Goal: Task Accomplishment & Management: Use online tool/utility

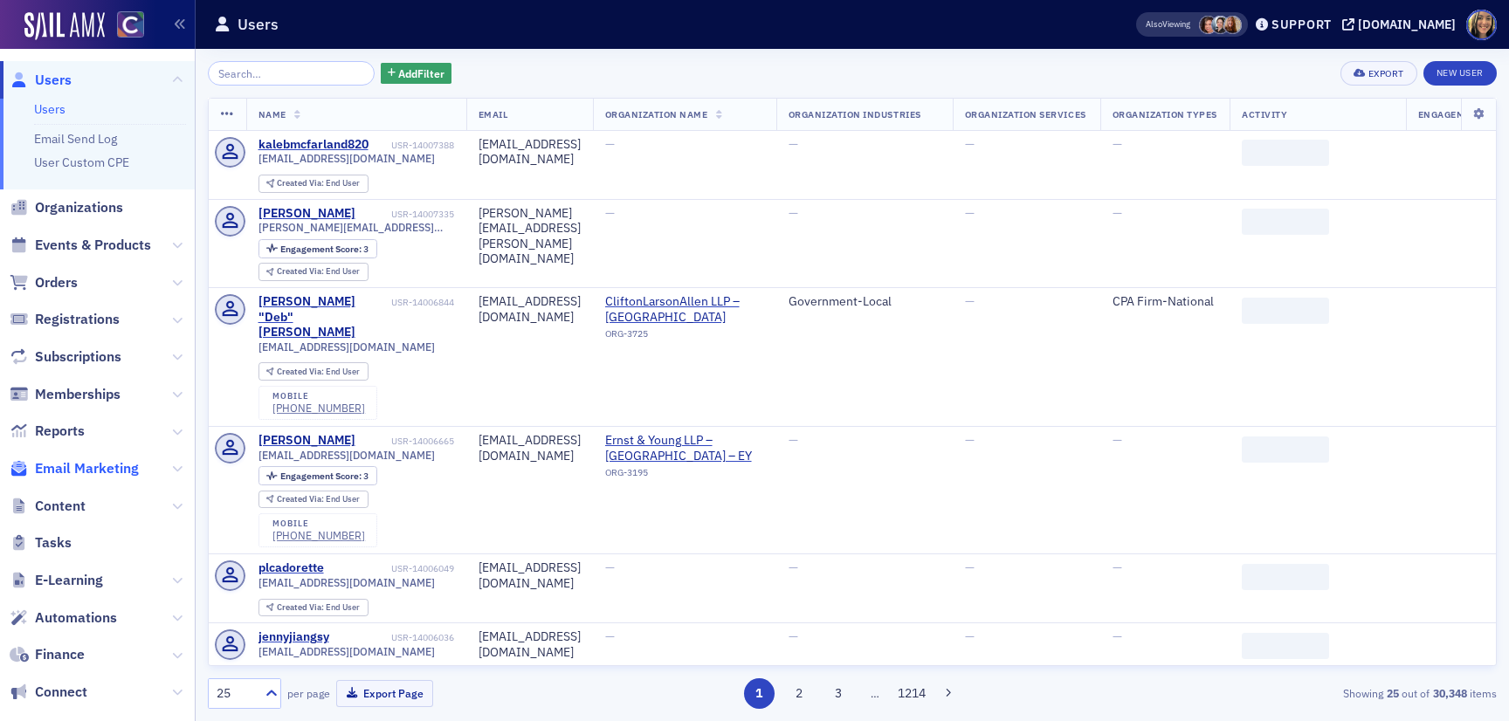
click at [72, 469] on span "Email Marketing" at bounding box center [87, 468] width 104 height 19
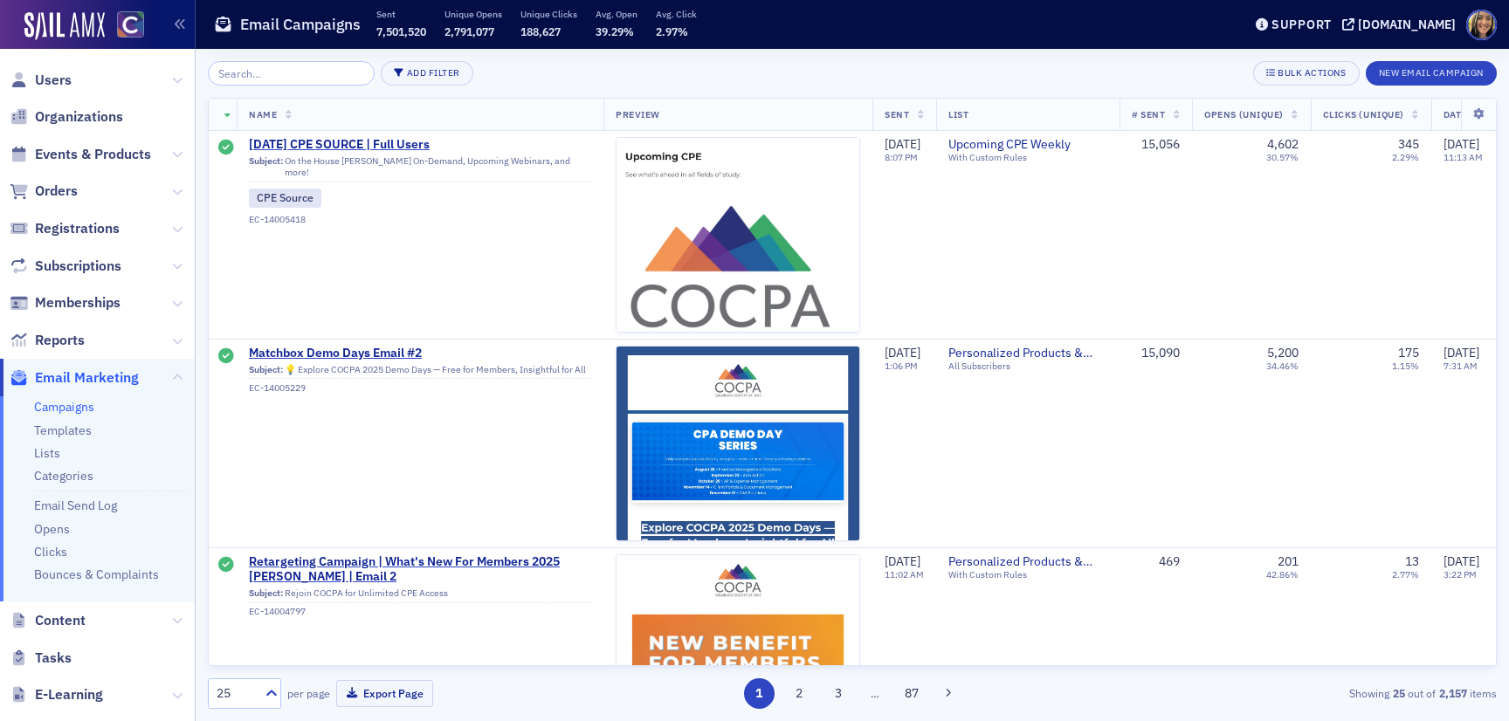
click at [272, 82] on input "search" at bounding box center [291, 73] width 167 height 24
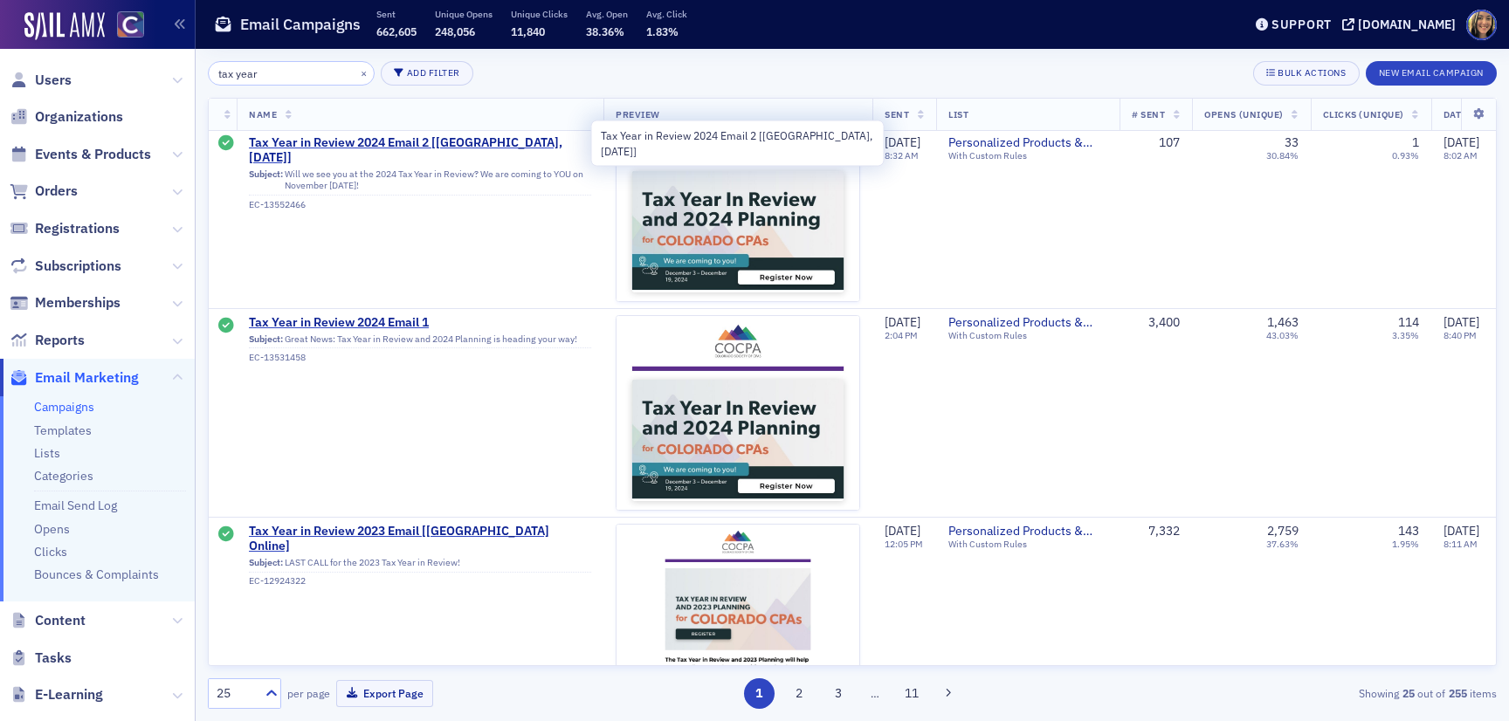
scroll to position [1079, 0]
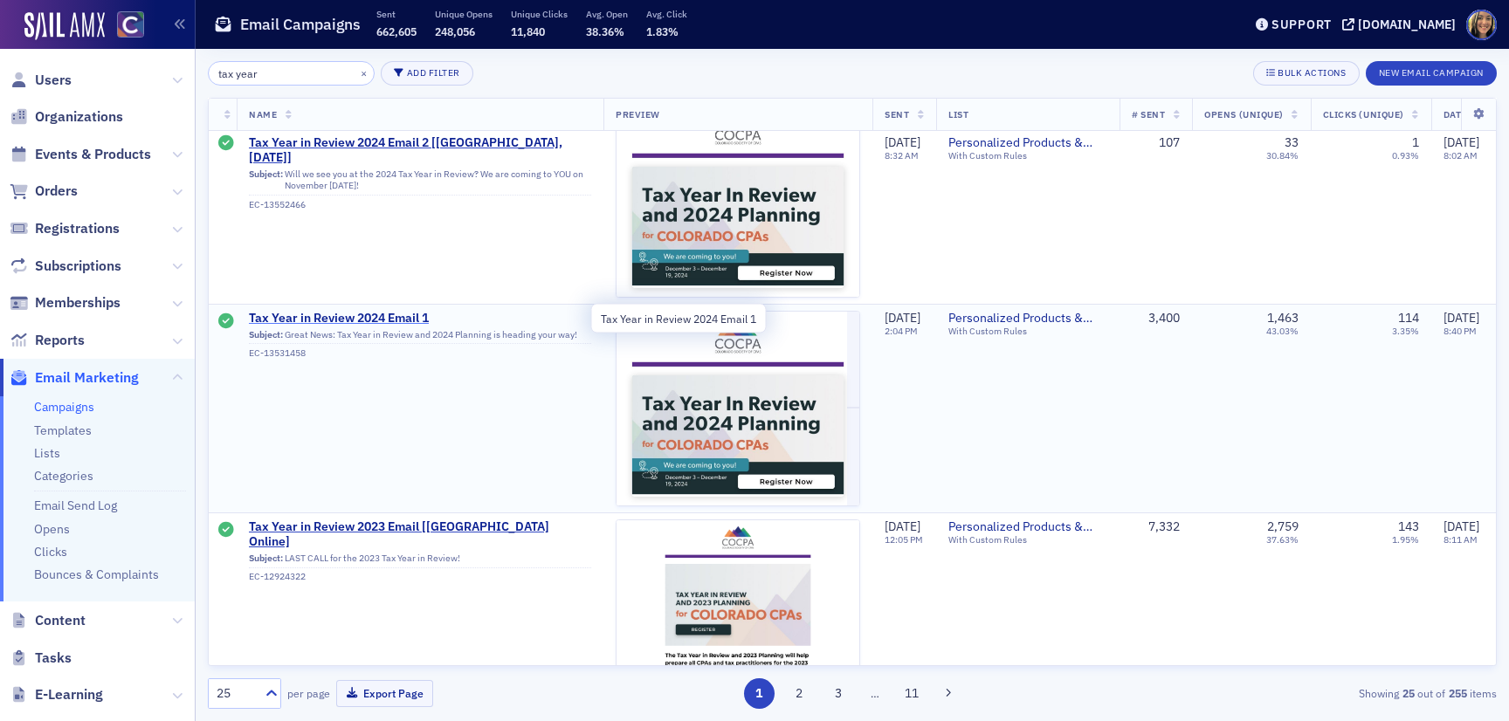
type input "tax year"
click at [367, 319] on span "Tax Year in Review 2024 Email 1" at bounding box center [420, 319] width 342 height 16
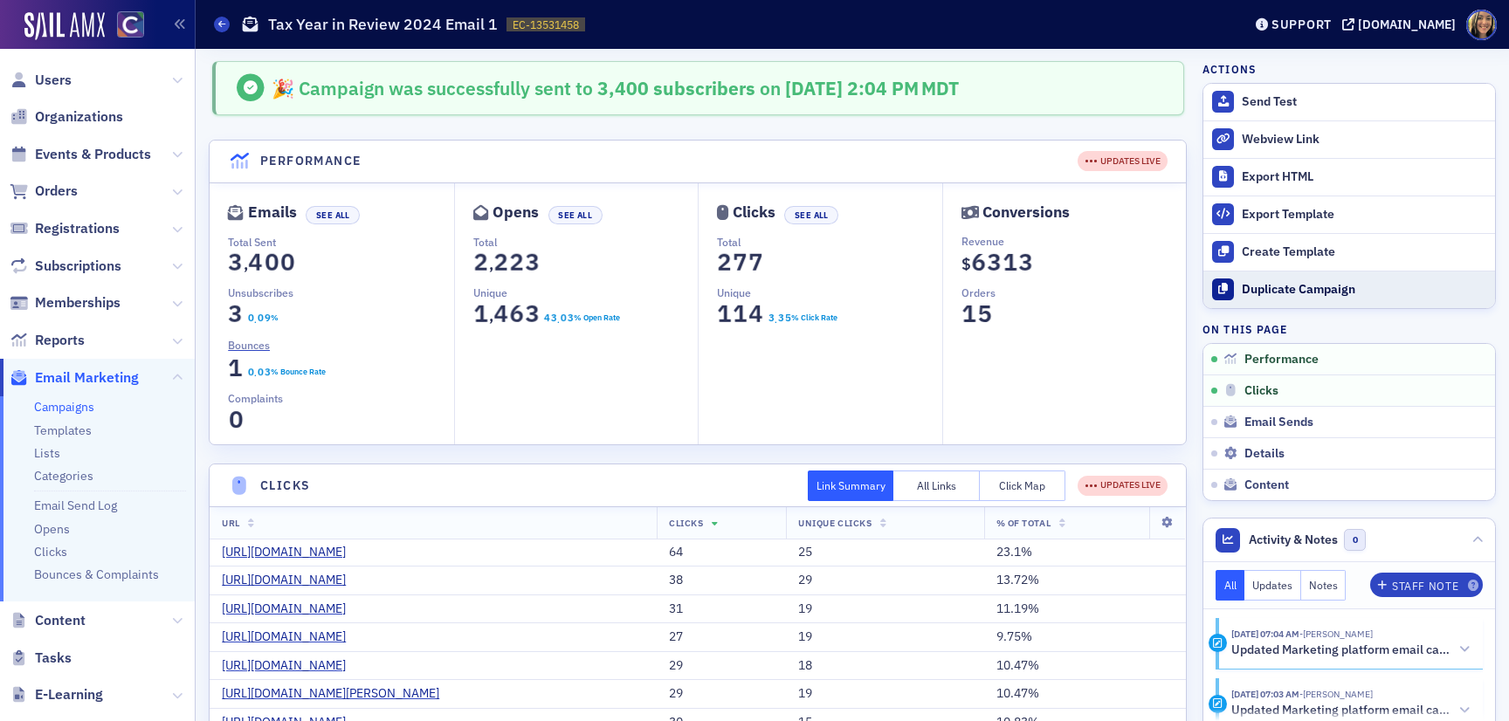
click at [1340, 290] on div "Duplicate Campaign" at bounding box center [1364, 290] width 245 height 16
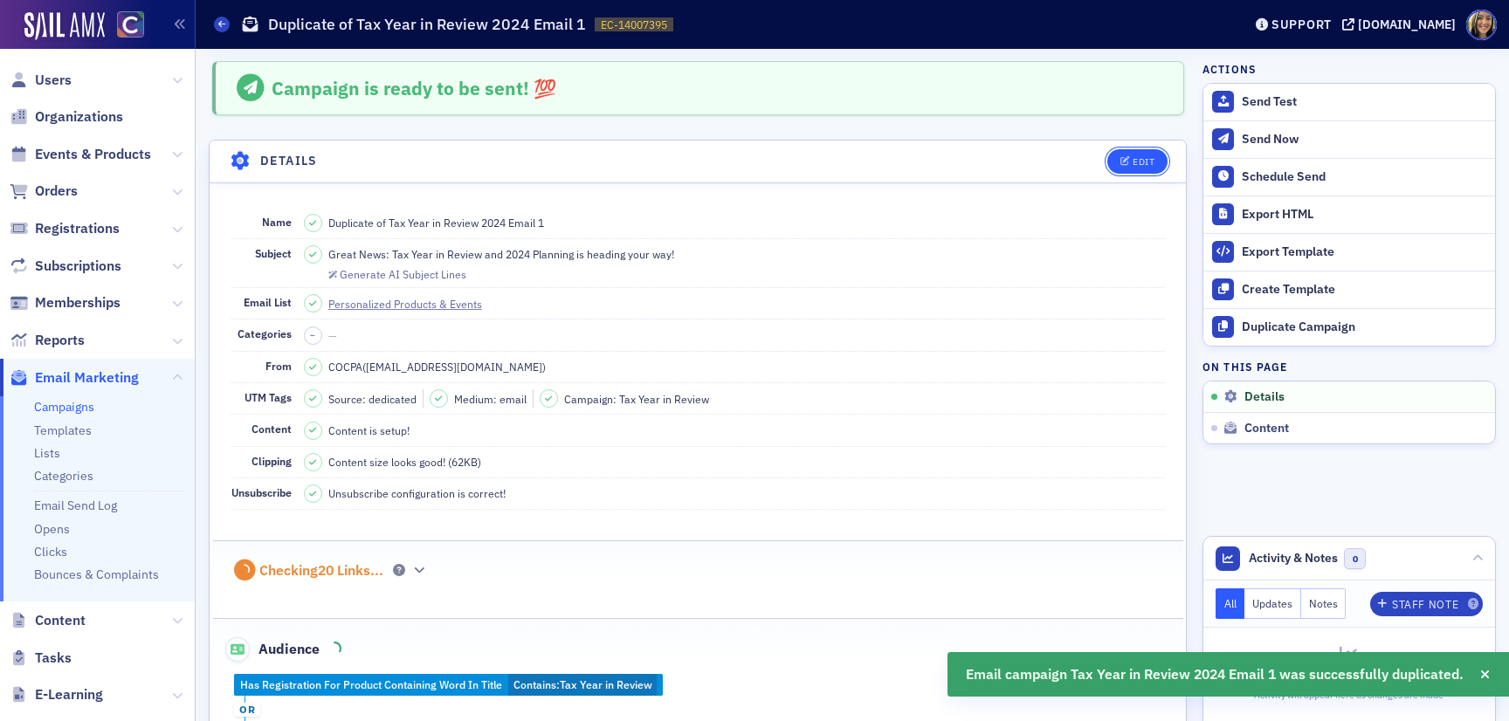
click at [1142, 166] on div "Edit" at bounding box center [1144, 162] width 22 height 10
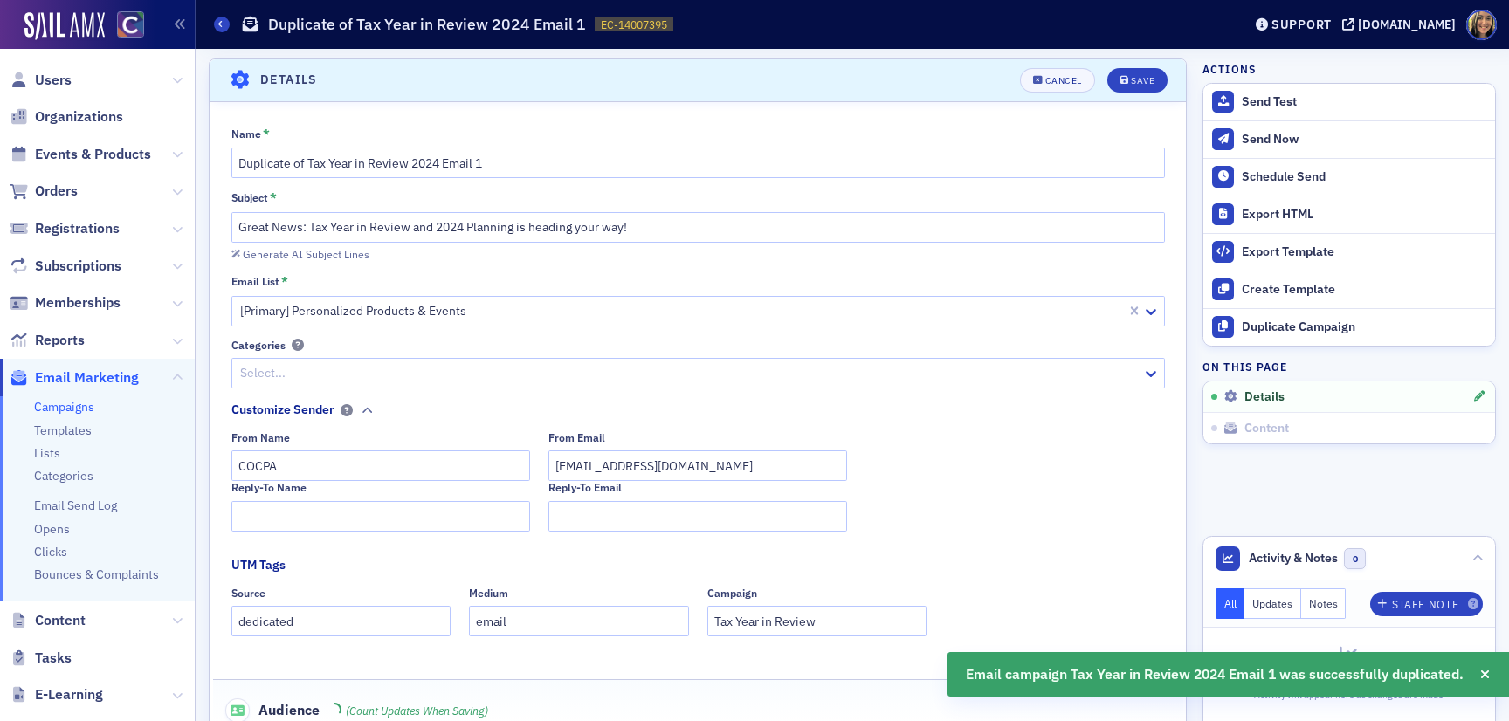
scroll to position [100, 0]
drag, startPoint x: 442, startPoint y: 160, endPoint x: 431, endPoint y: 162, distance: 10.8
click at [431, 162] on input "Duplicate of Tax Year in Review 2024 Email 1" at bounding box center [698, 163] width 934 height 31
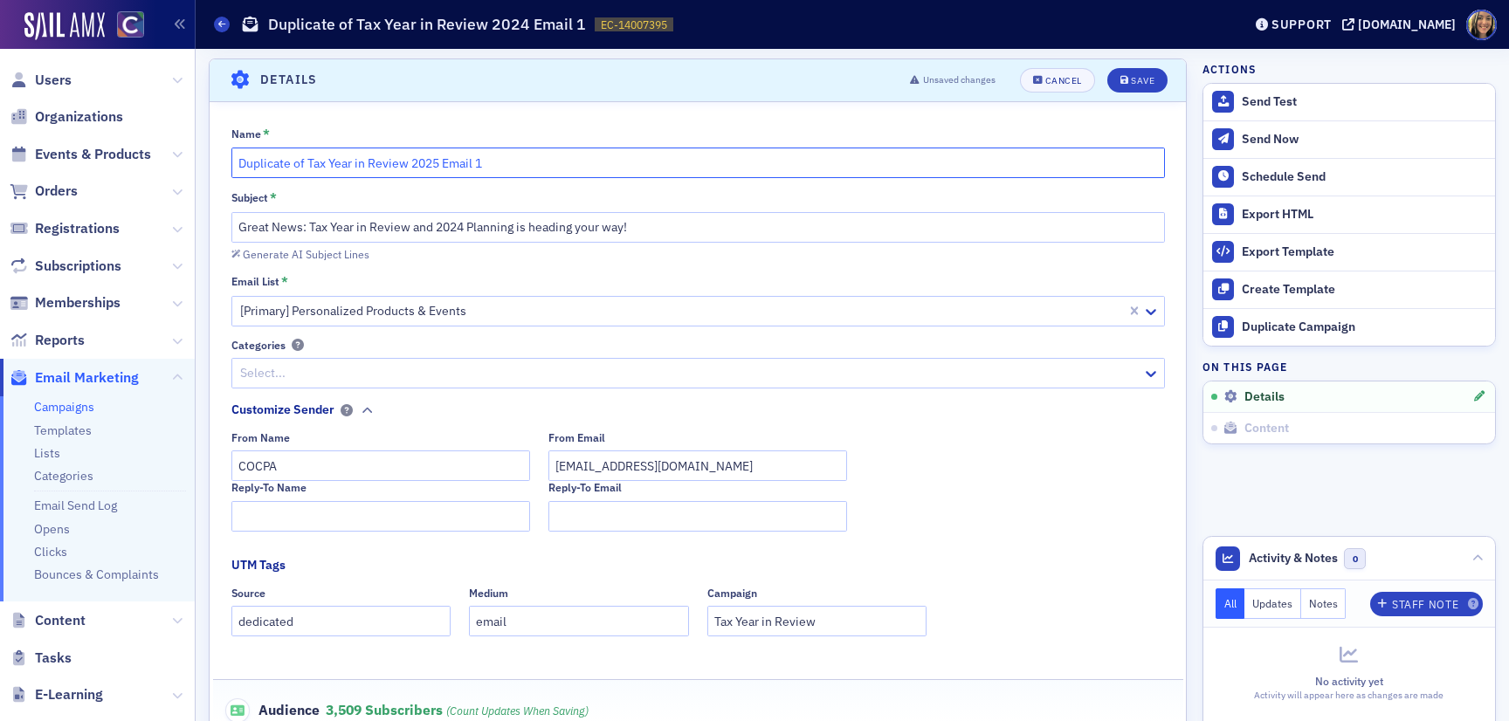
drag, startPoint x: 306, startPoint y: 163, endPoint x: 155, endPoint y: 150, distance: 150.8
click at [156, 150] on div "Users Organizations Events & Products Orders Registrations Subscriptions Member…" at bounding box center [754, 360] width 1509 height 721
type input "Tax Year in Review 2025 Email 1"
click at [460, 231] on input "Great News: Tax Year in Review and 2024 Planning is heading your way!" at bounding box center [698, 227] width 934 height 31
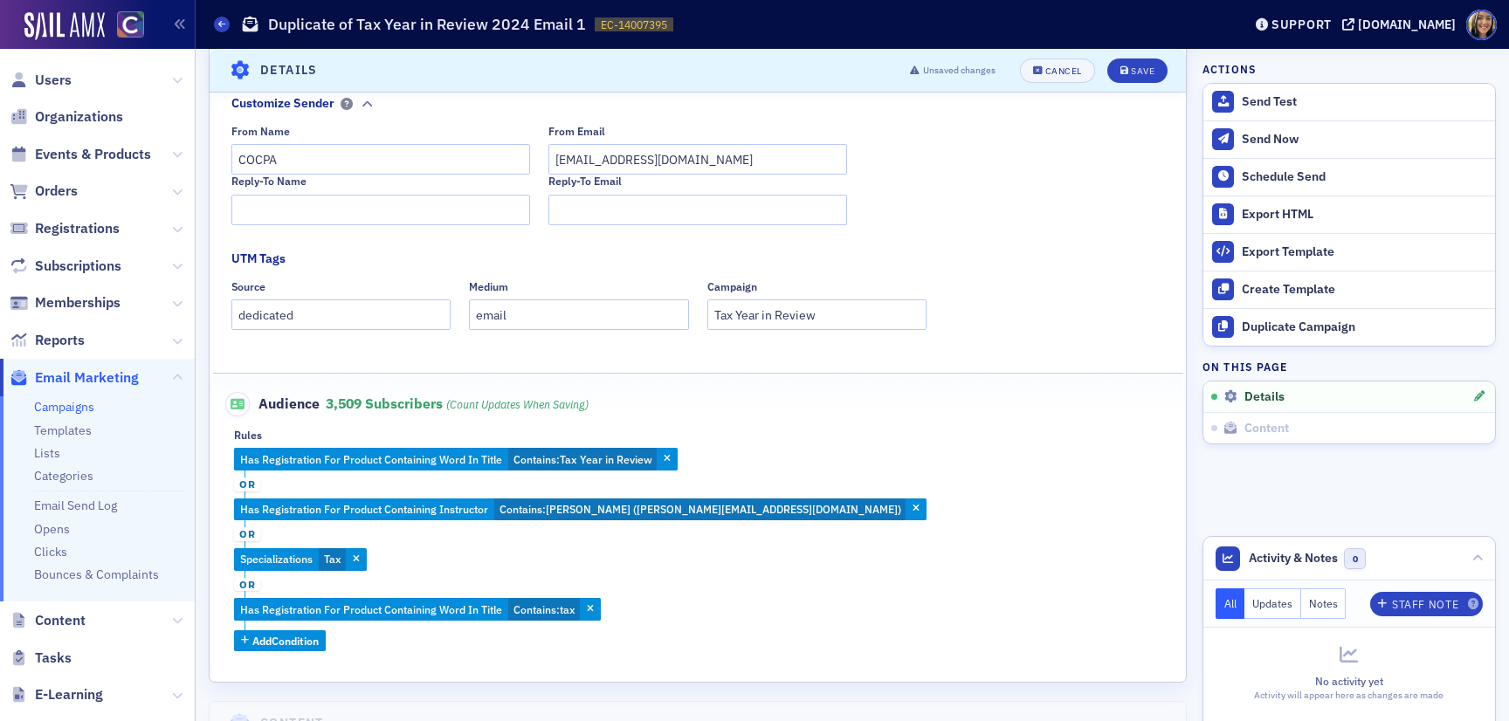
scroll to position [416, 0]
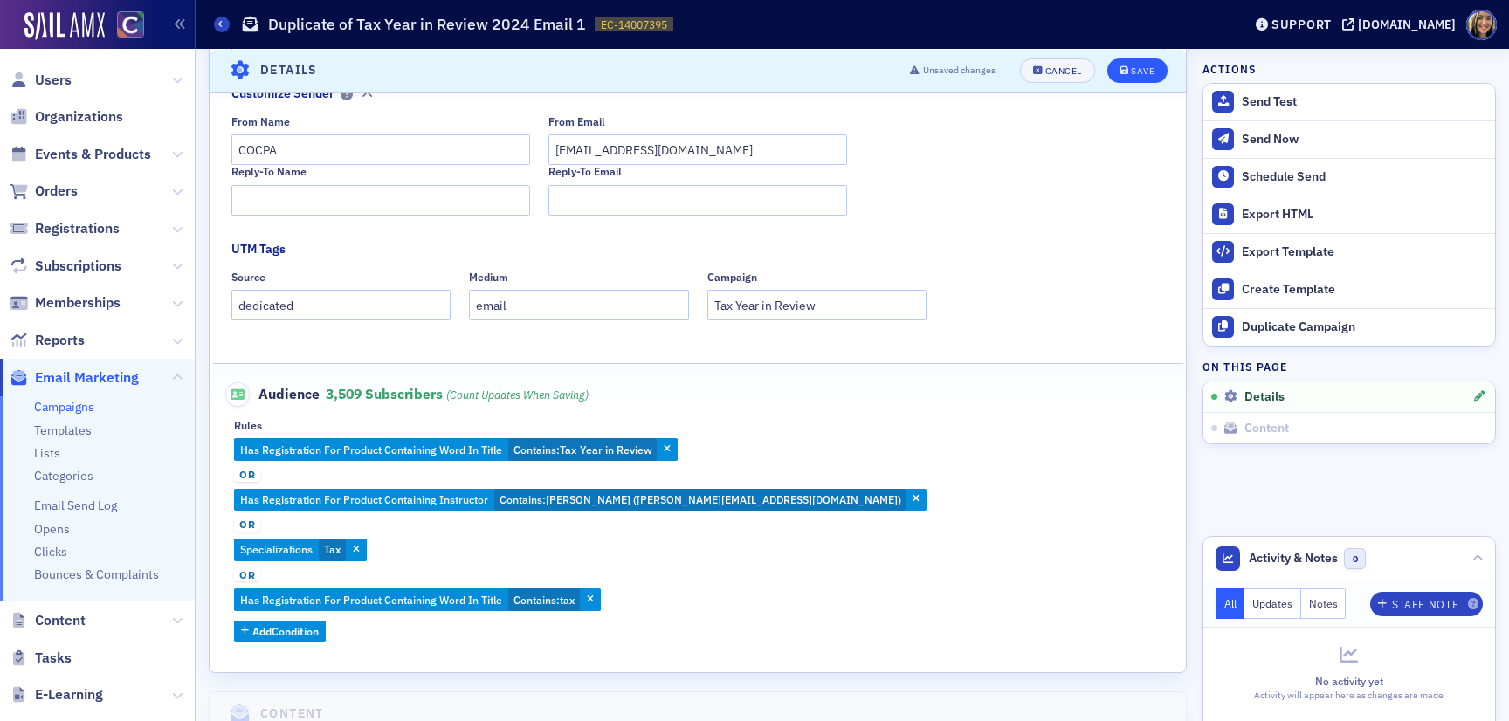
type input "Great News: Tax Year in Review and 2025 Planning is heading your way!"
click at [1142, 62] on button "Save" at bounding box center [1137, 70] width 60 height 24
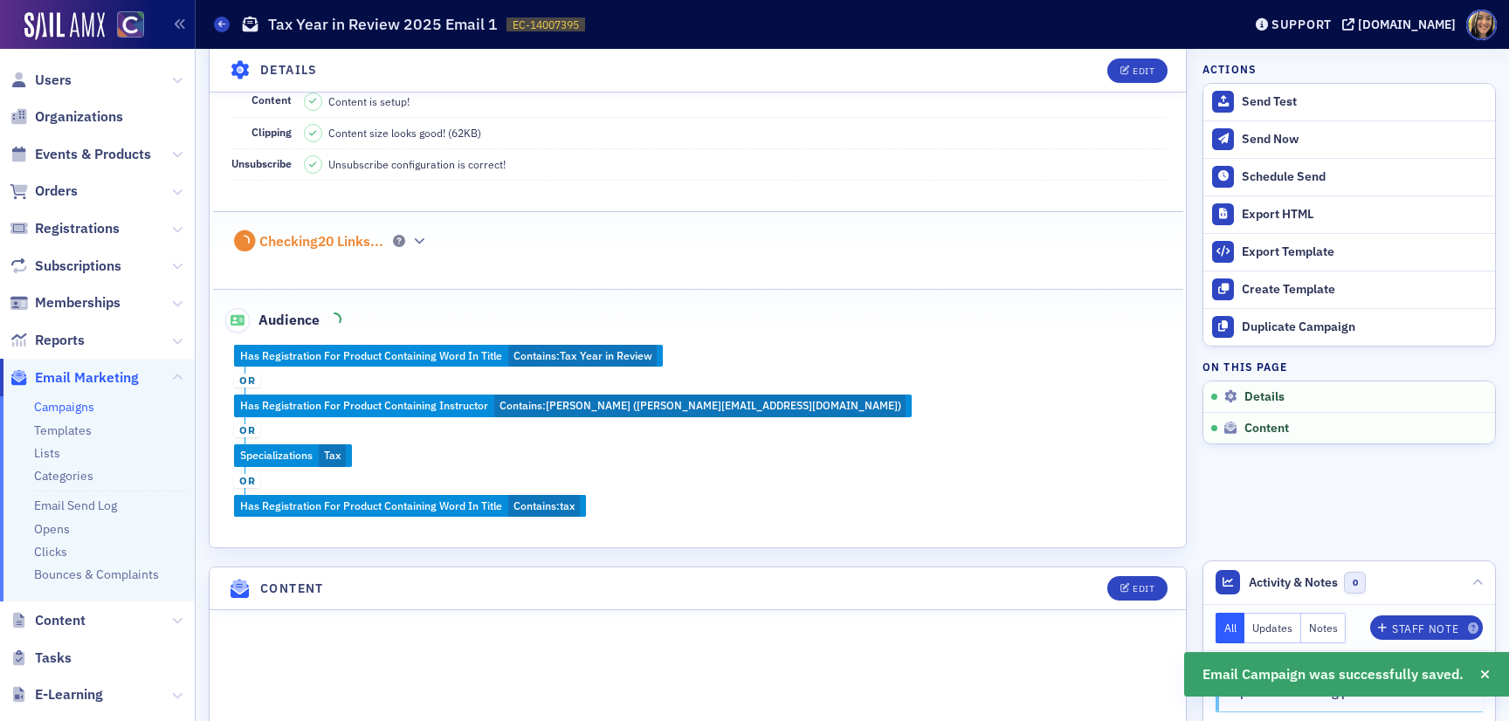
scroll to position [348, 0]
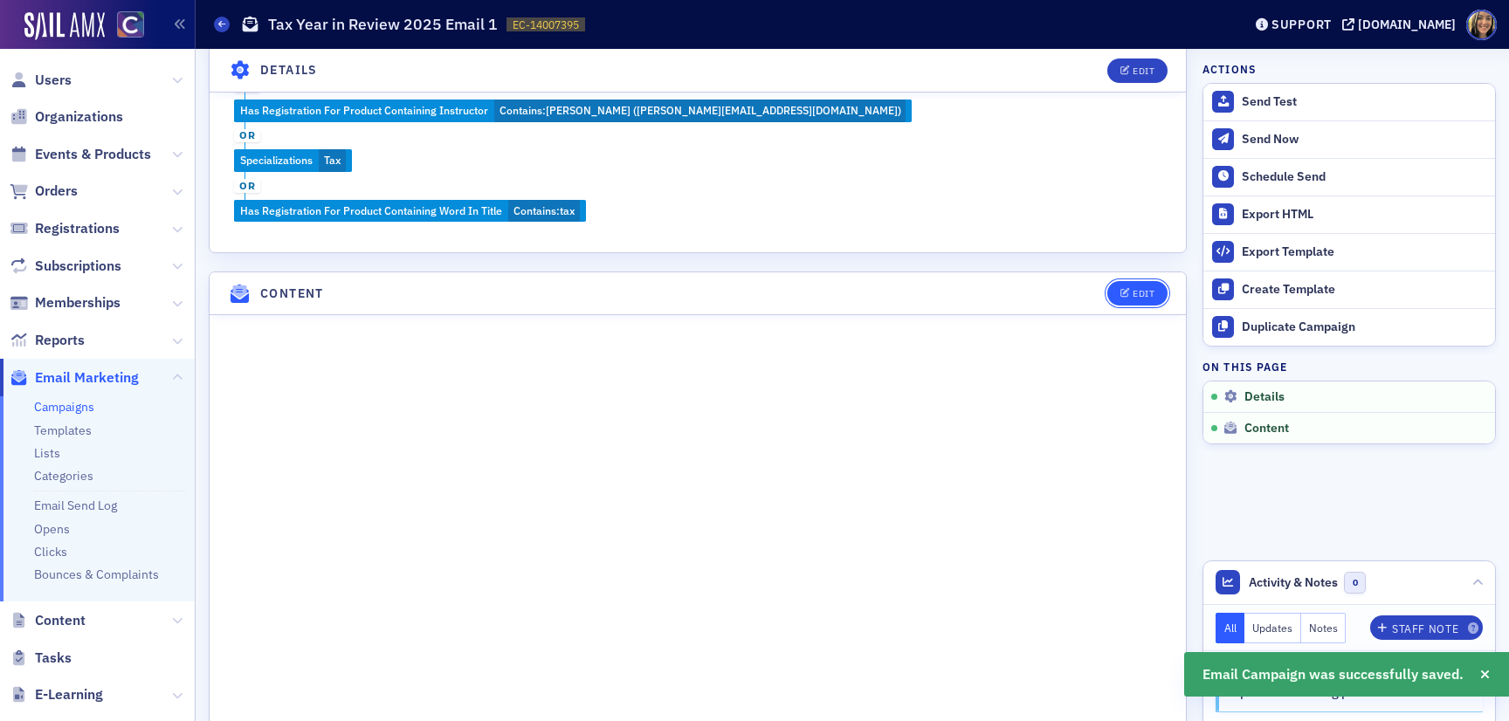
click at [1144, 291] on div "Edit" at bounding box center [1144, 294] width 22 height 10
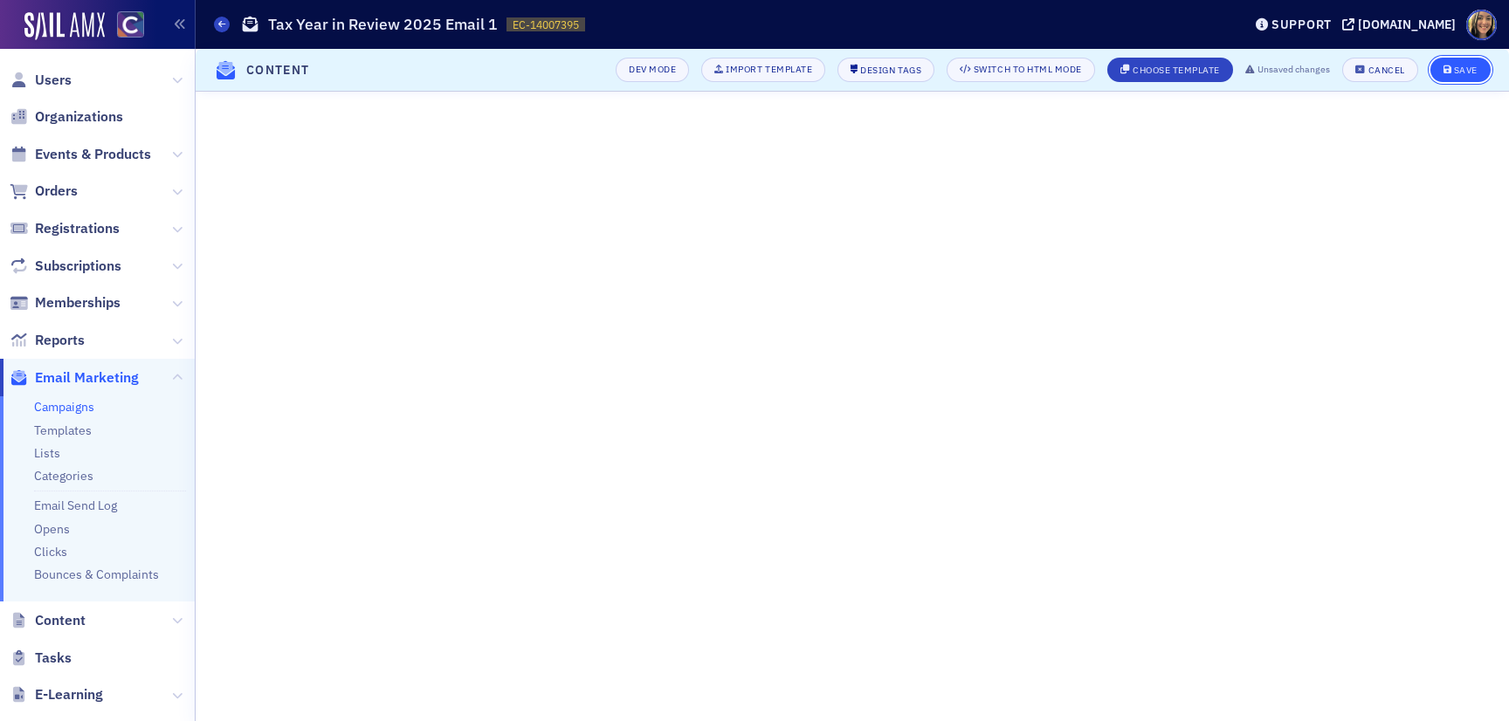
click at [1467, 75] on div "Save" at bounding box center [1466, 71] width 24 height 10
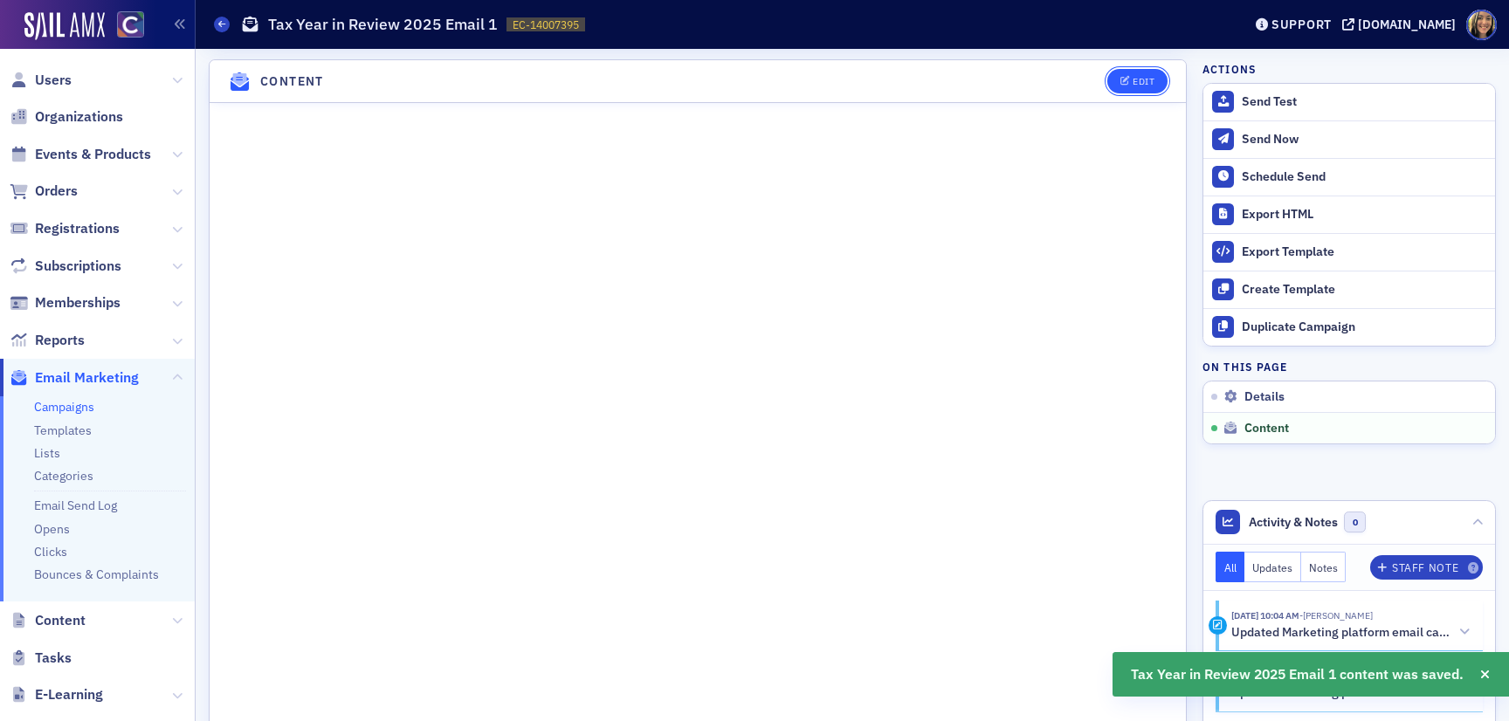
click at [1150, 77] on div "Edit" at bounding box center [1144, 82] width 22 height 10
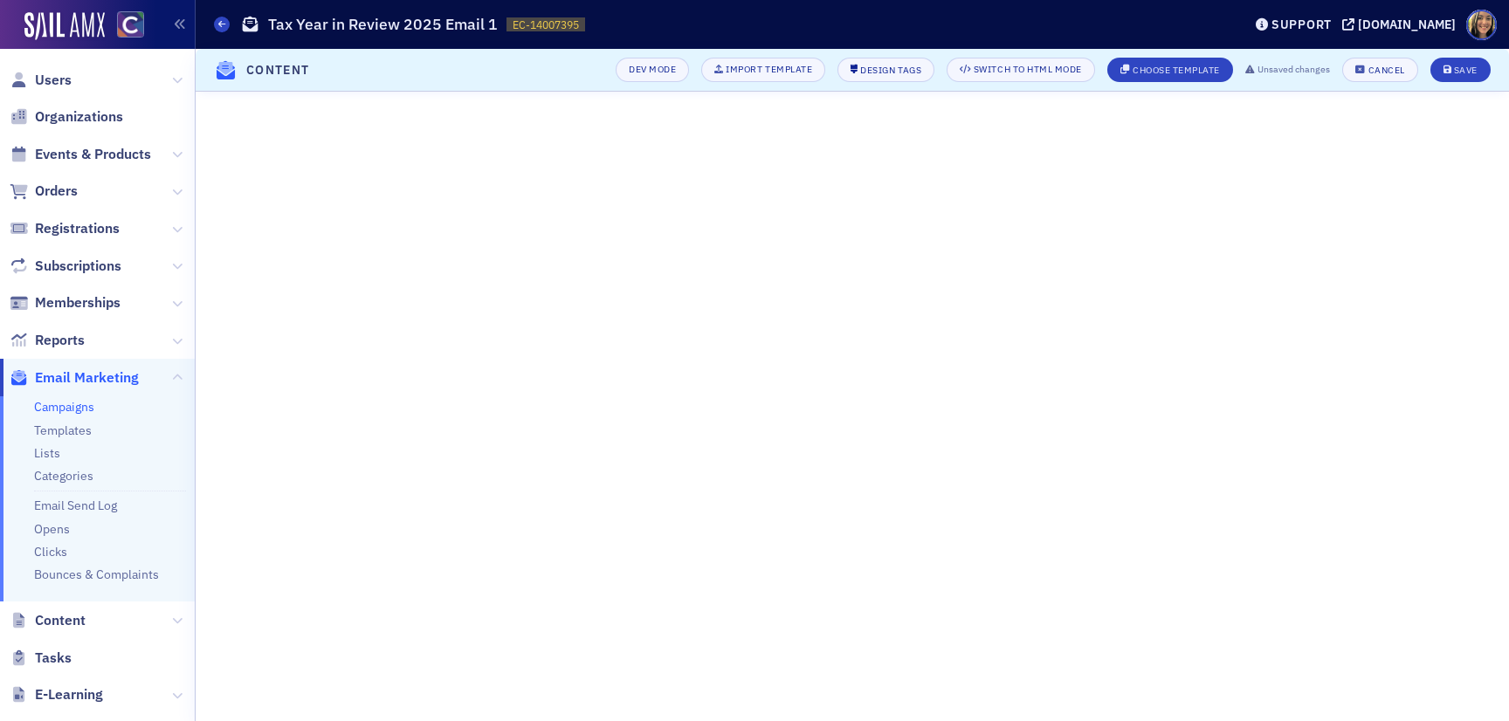
click at [1454, 85] on header "Content Dev Mode Import Template Design Tags Switch to HTML Mode Choose Templat…" at bounding box center [853, 70] width 1314 height 43
click at [1454, 73] on div "Save" at bounding box center [1466, 71] width 24 height 10
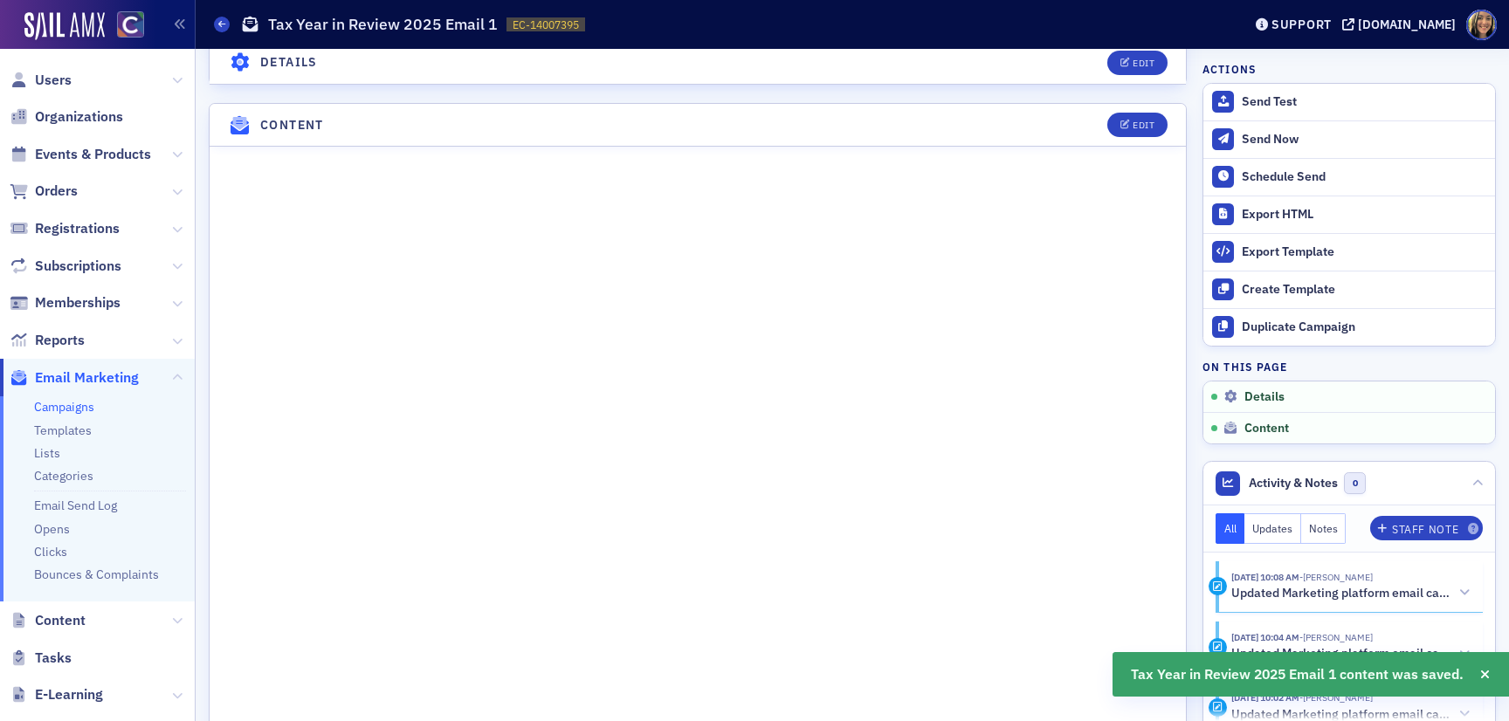
scroll to position [837, 0]
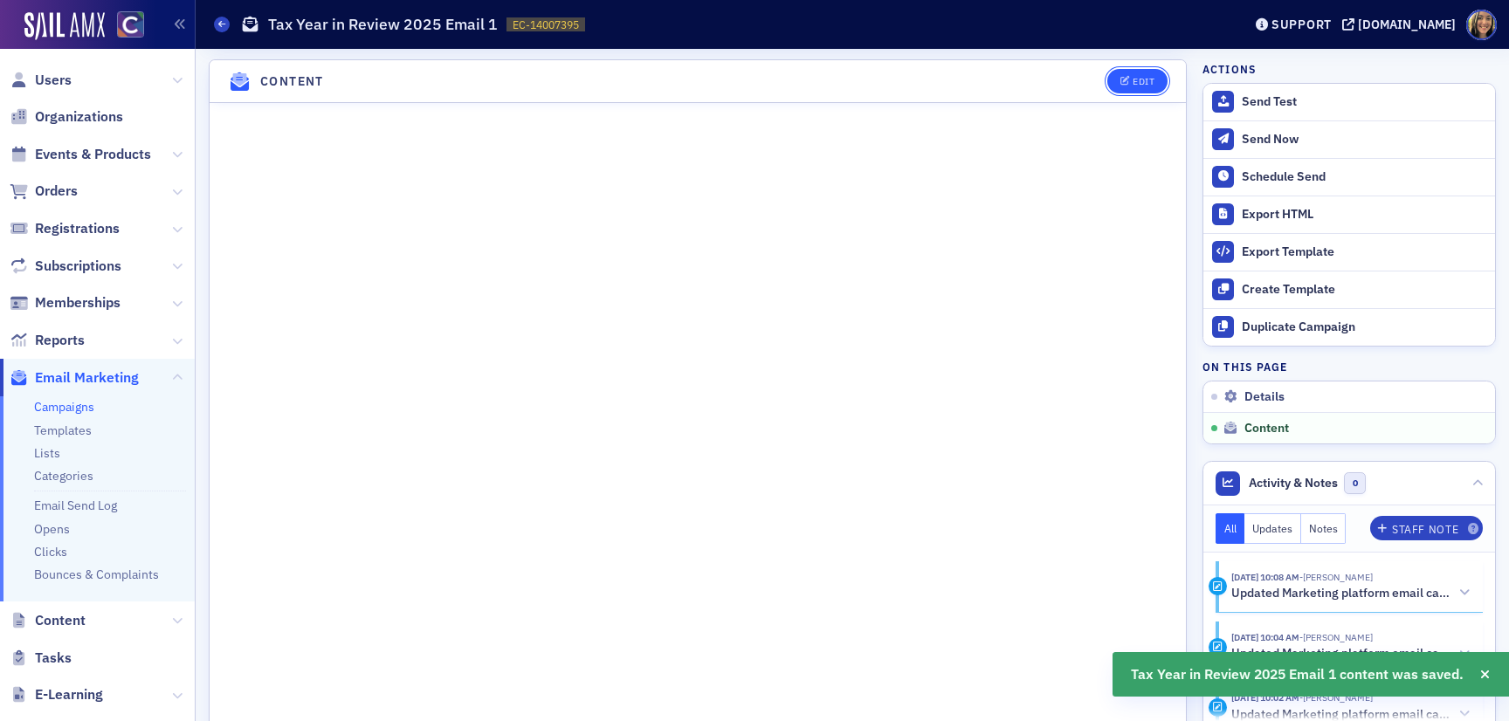
click at [1164, 77] on button "Edit" at bounding box center [1137, 81] width 60 height 24
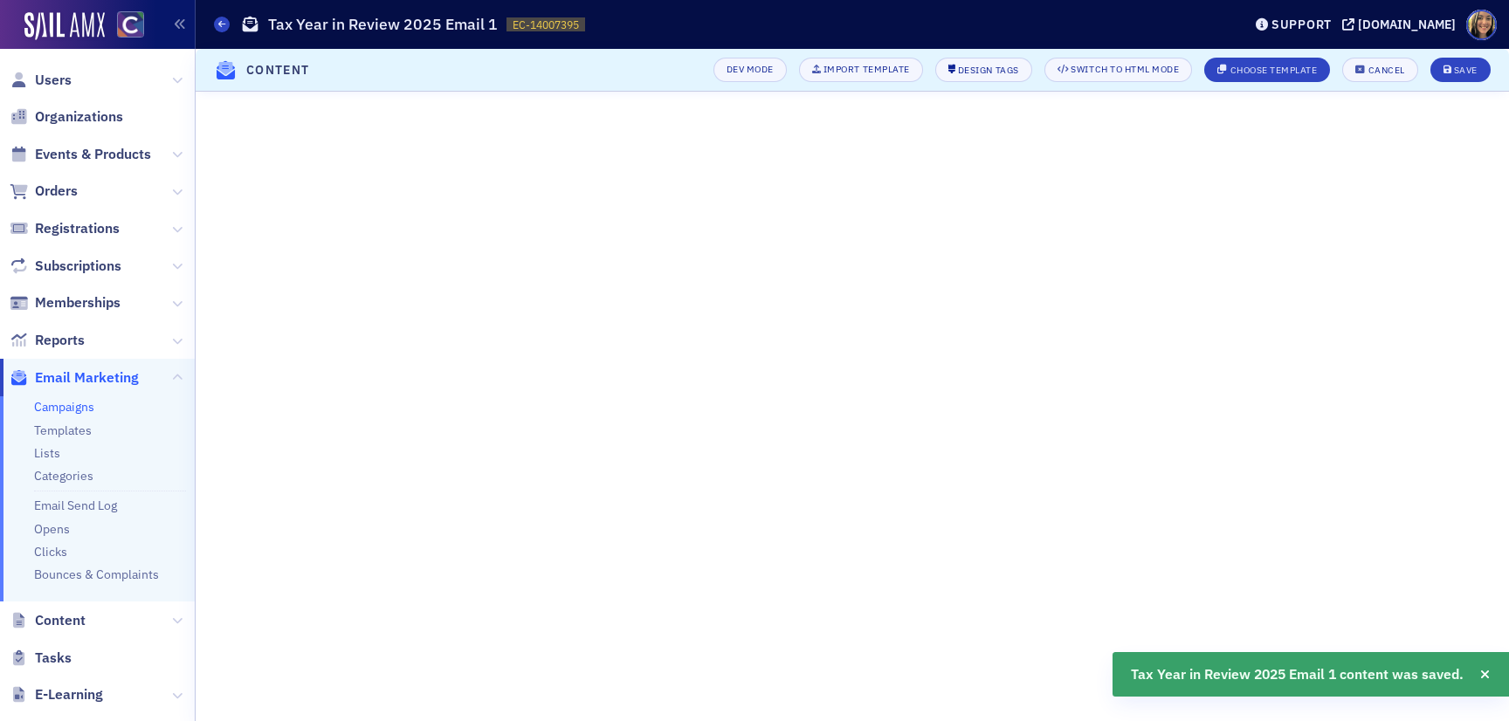
scroll to position [185, 0]
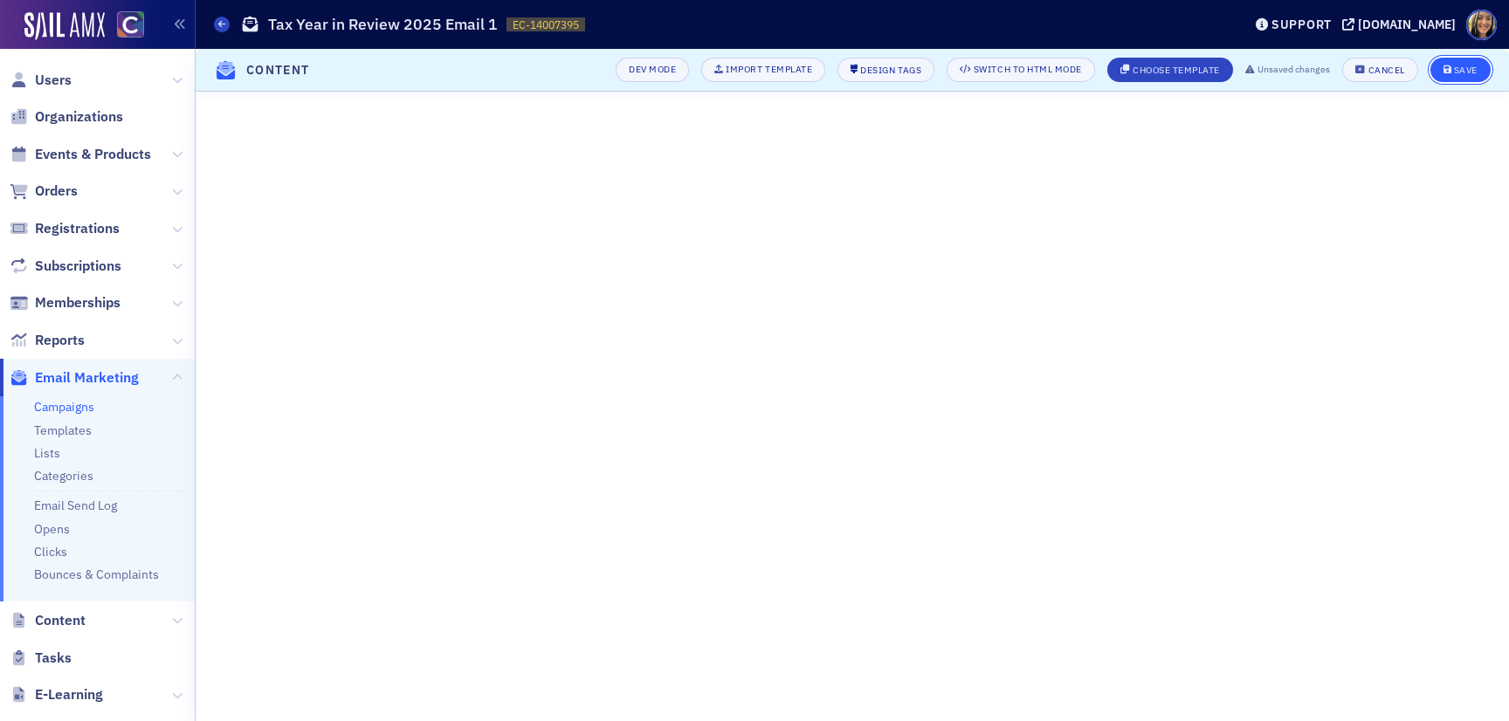
click at [1476, 72] on div "Save" at bounding box center [1466, 71] width 24 height 10
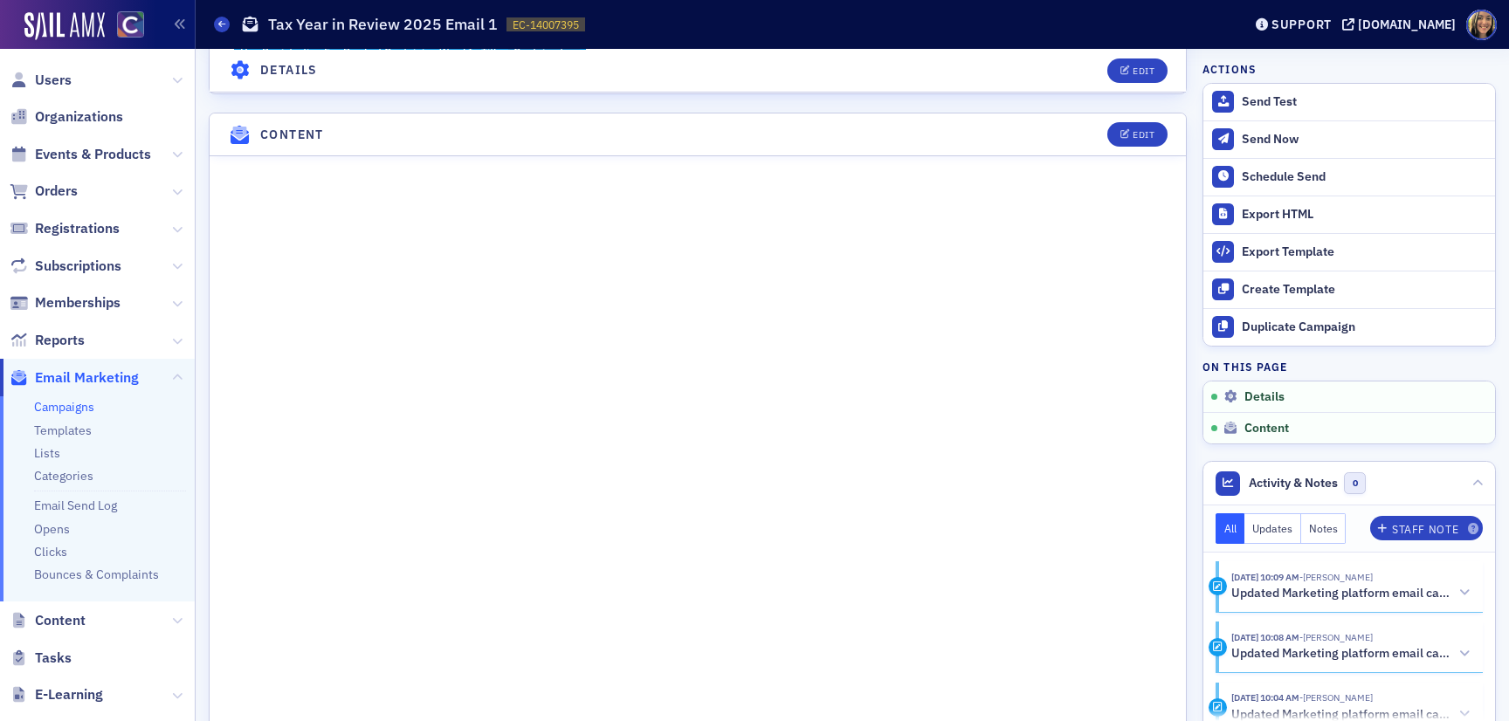
scroll to position [307, 0]
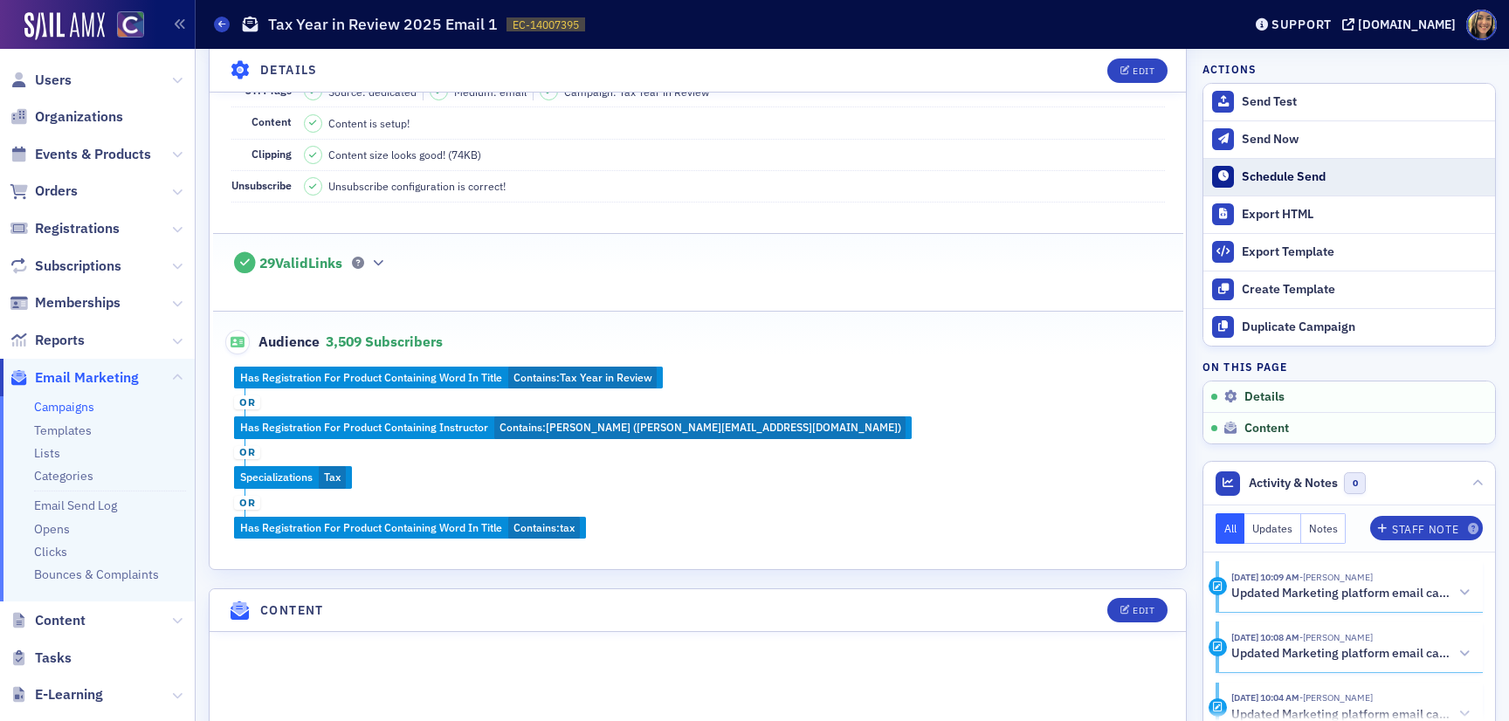
click at [1266, 175] on div "Schedule Send" at bounding box center [1364, 177] width 245 height 16
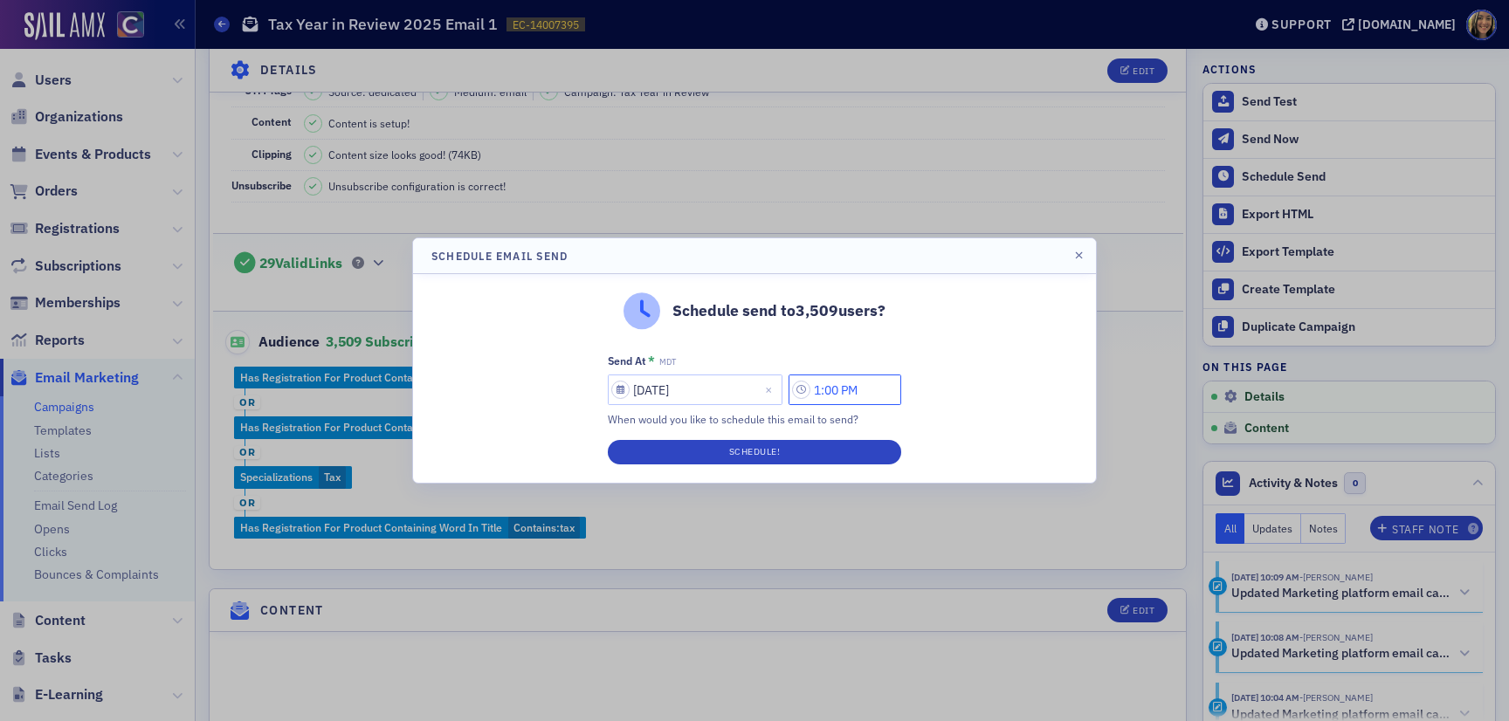
click at [824, 386] on input "1:00 PM" at bounding box center [845, 390] width 113 height 31
click at [863, 390] on input "11:00 PM" at bounding box center [845, 390] width 113 height 31
click at [831, 390] on input "11:00 AM" at bounding box center [845, 390] width 113 height 31
click at [843, 394] on input "10:00 AM" at bounding box center [845, 390] width 113 height 31
type input "10:30 AM"
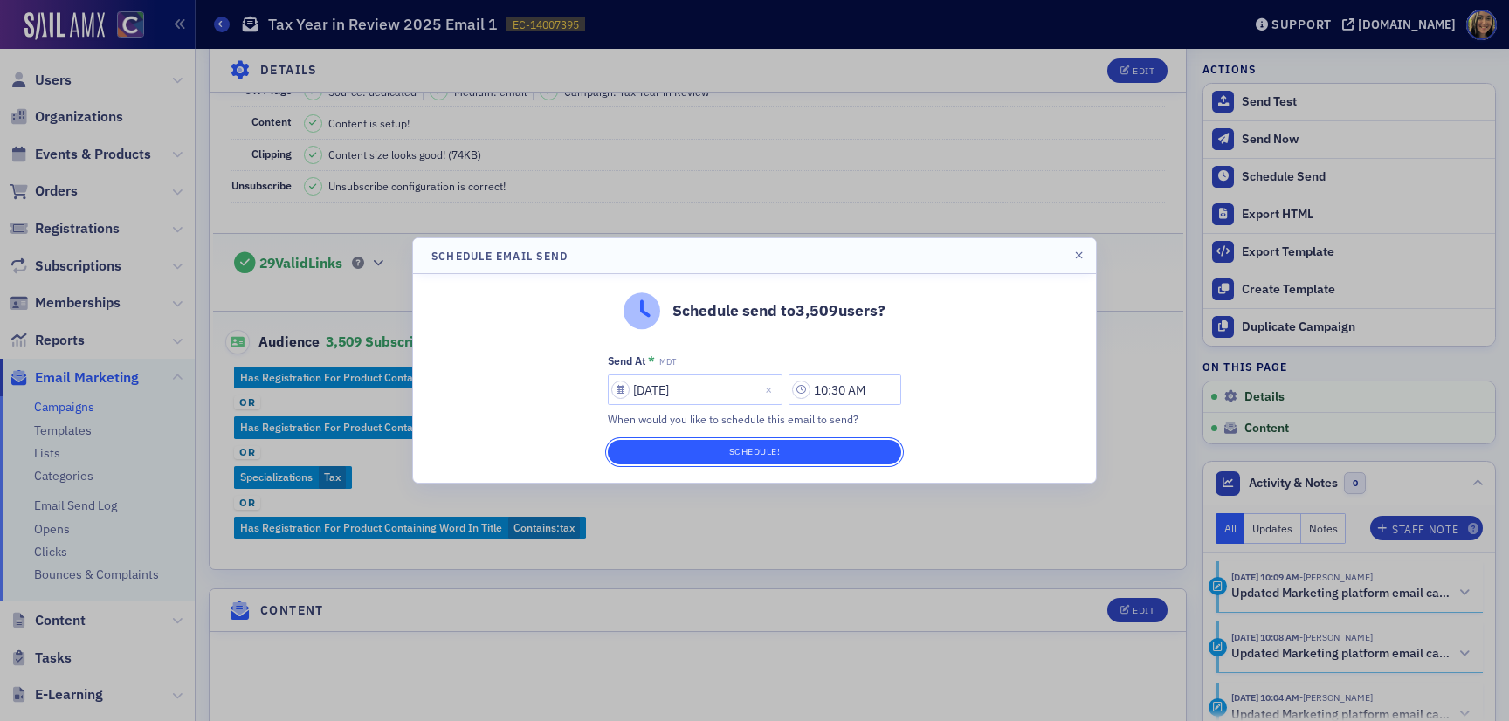
click at [861, 449] on button "Schedule!" at bounding box center [754, 452] width 293 height 24
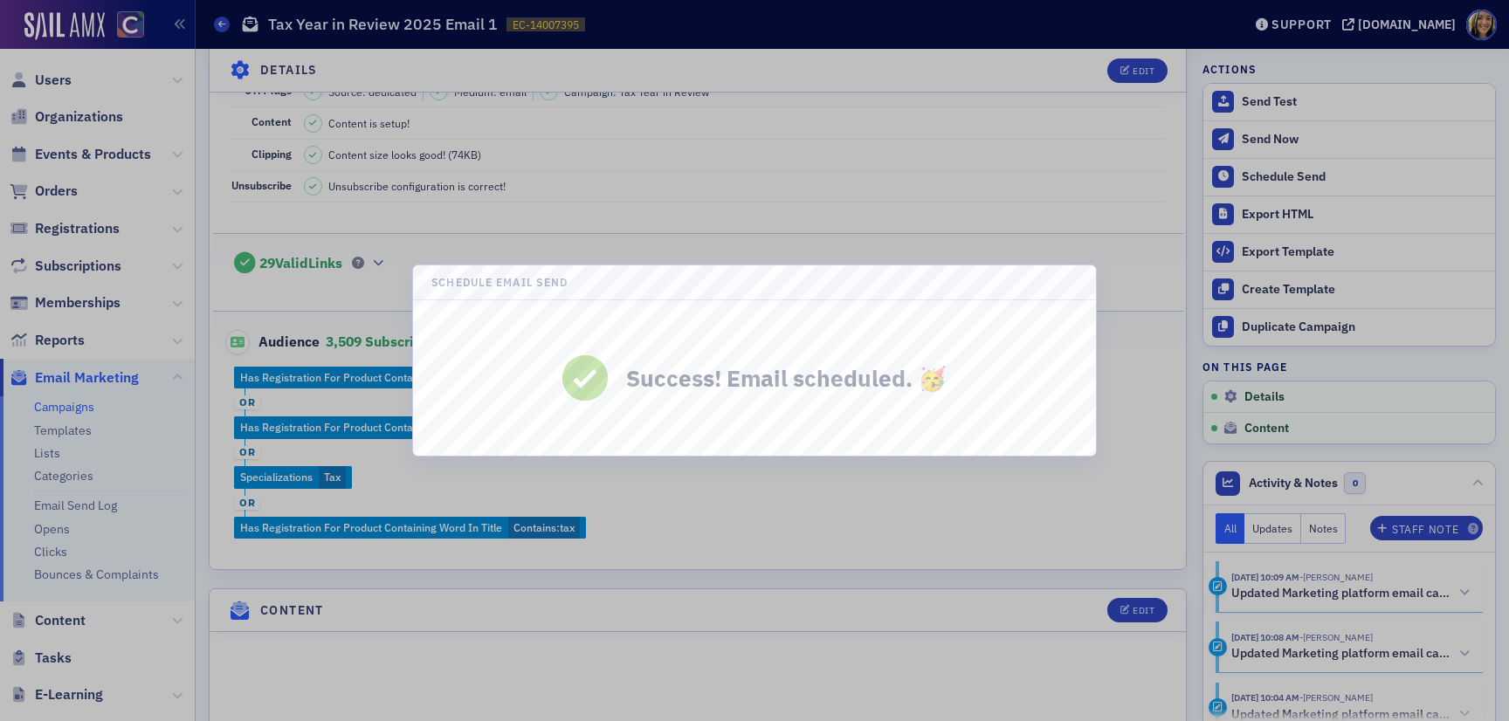
click at [913, 210] on div at bounding box center [754, 360] width 1509 height 721
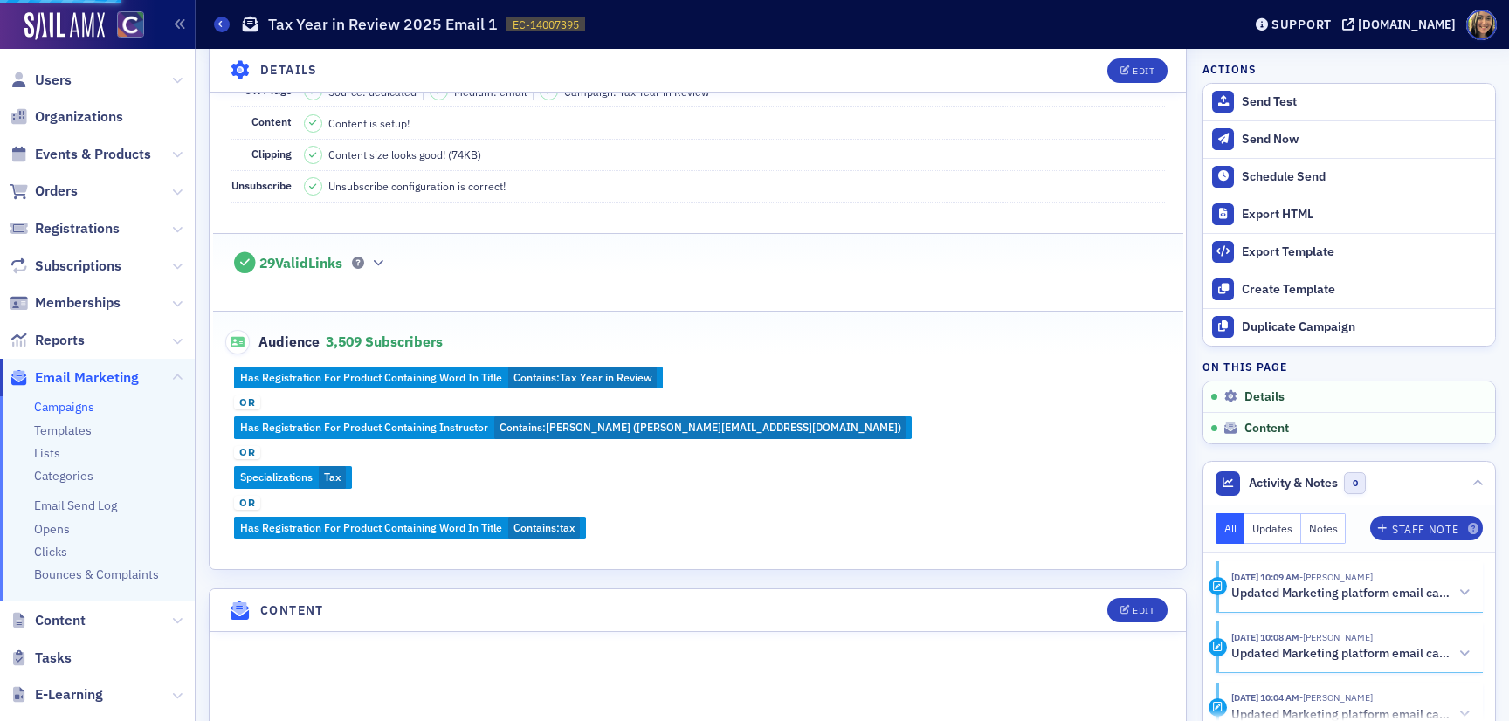
click at [1260, 104] on div "Send Test" at bounding box center [1364, 102] width 245 height 16
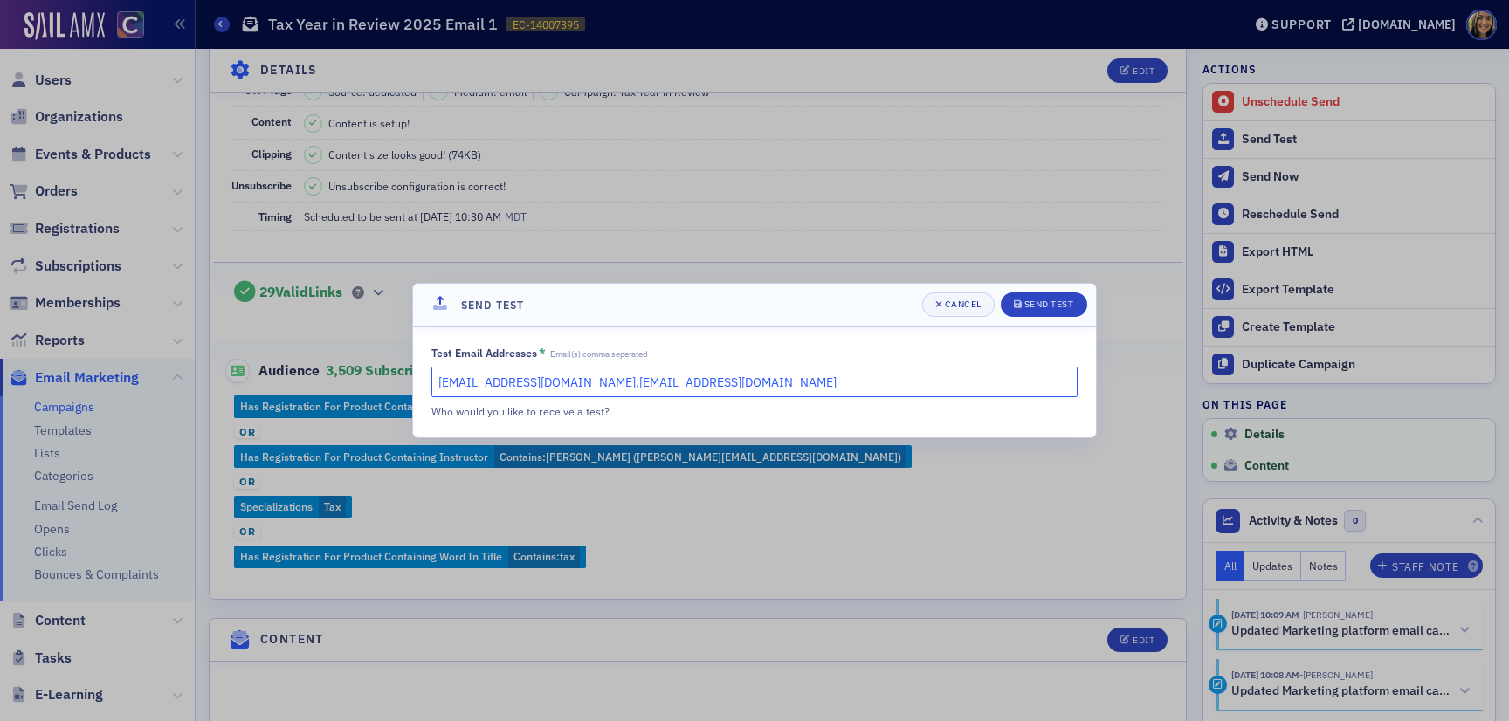
drag, startPoint x: 789, startPoint y: 385, endPoint x: 596, endPoint y: 384, distance: 193.0
click at [596, 383] on input "lauren@blueoceanideas.com,aiyana@blueoceanideas.com" at bounding box center [754, 382] width 646 height 31
type input "lauren@blueoceanideas.com"
click at [1043, 303] on div "Send Test" at bounding box center [1050, 305] width 50 height 10
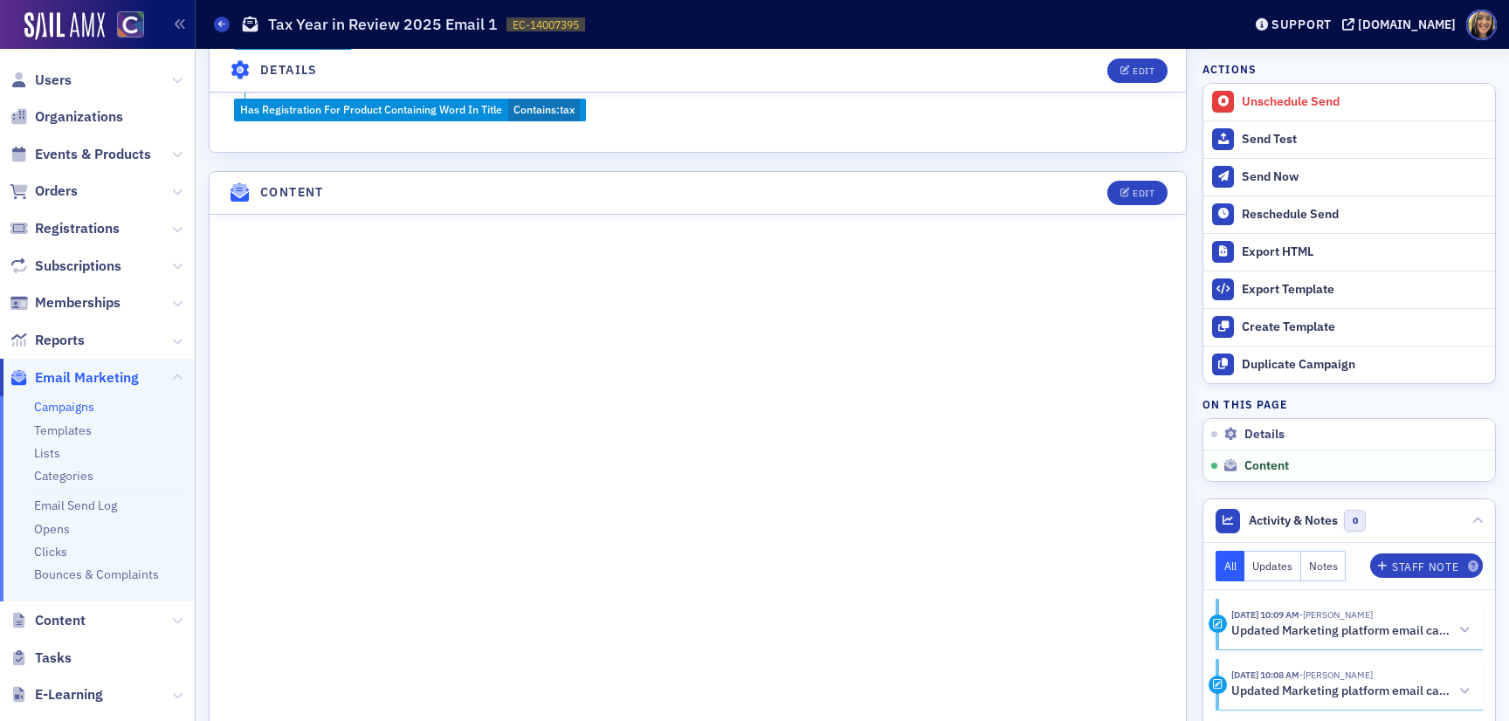
scroll to position [990, 0]
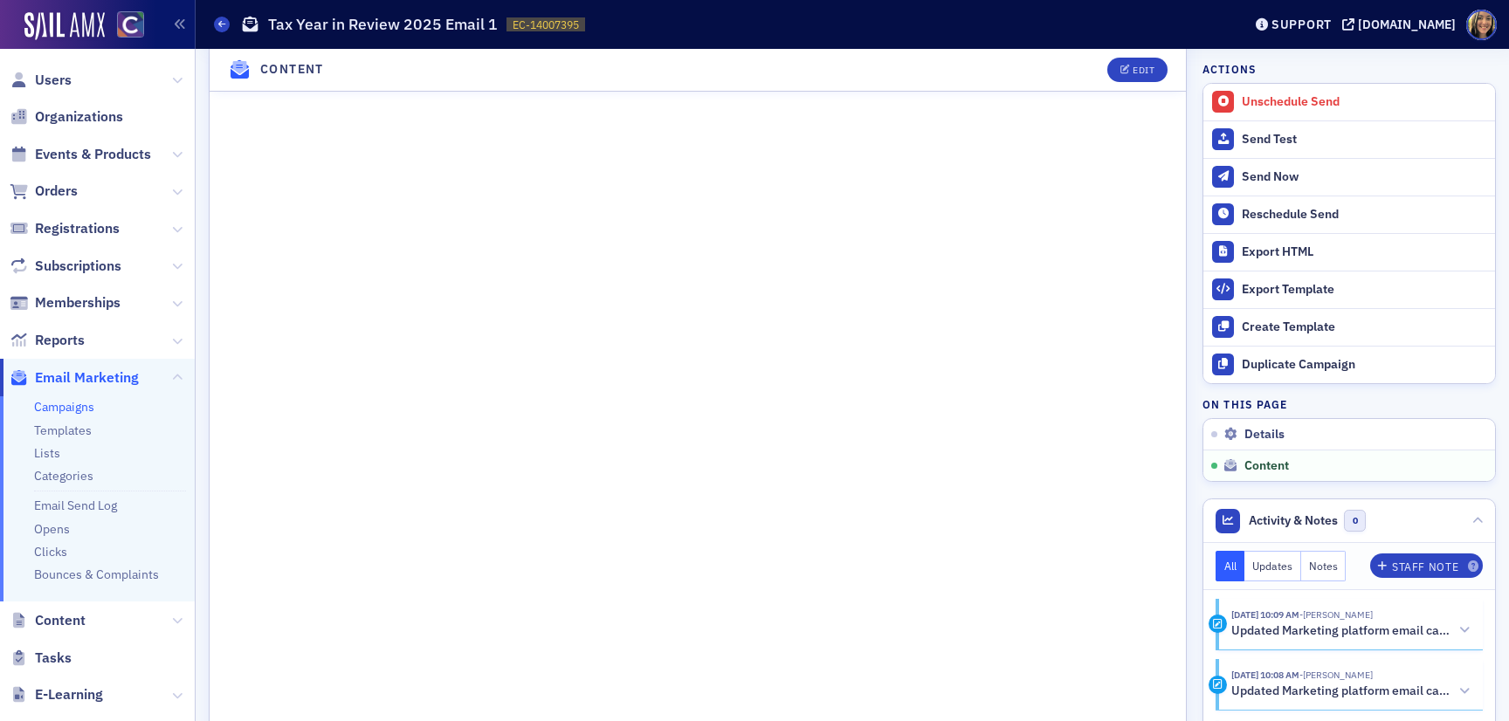
click at [1135, 53] on header "Content Edit" at bounding box center [698, 70] width 976 height 43
click at [1135, 80] on button "Edit" at bounding box center [1137, 70] width 60 height 24
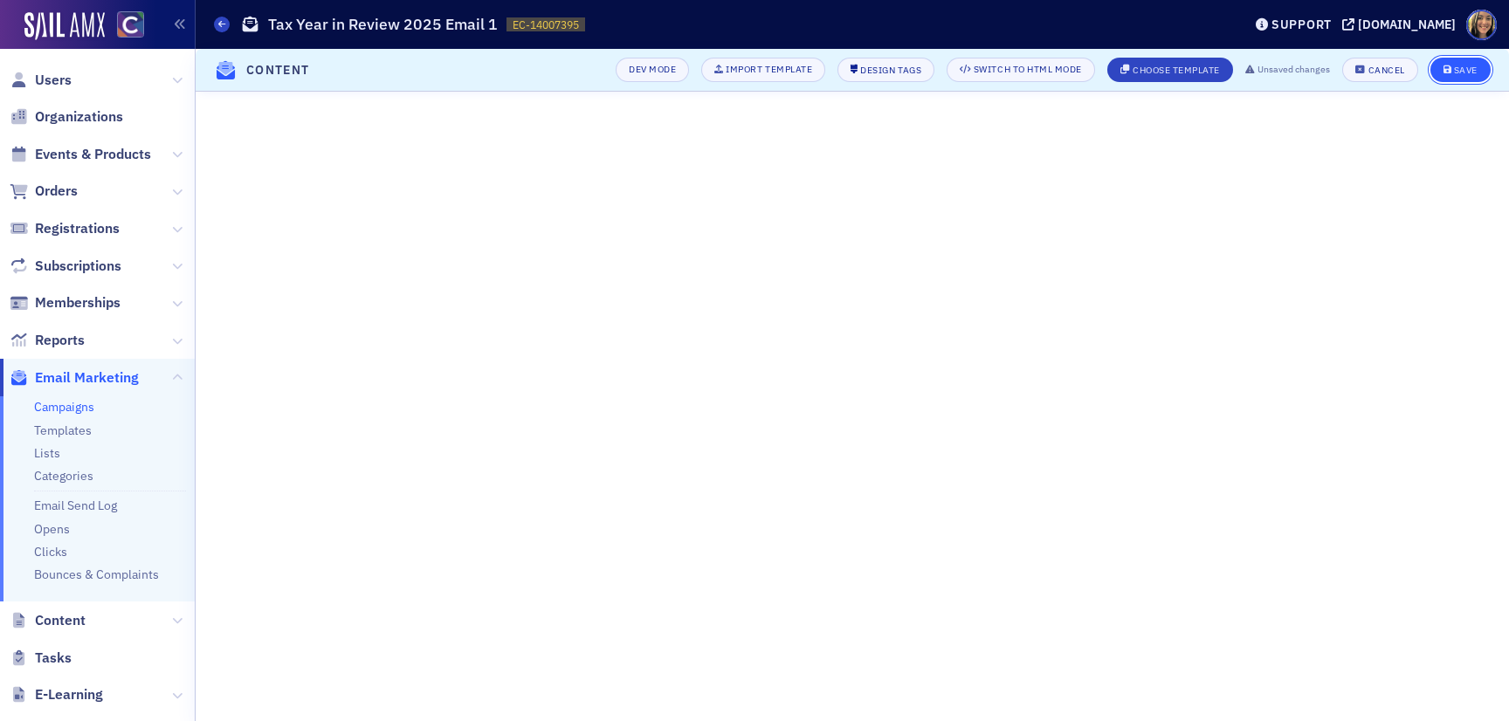
click at [1454, 70] on div "Save" at bounding box center [1466, 71] width 24 height 10
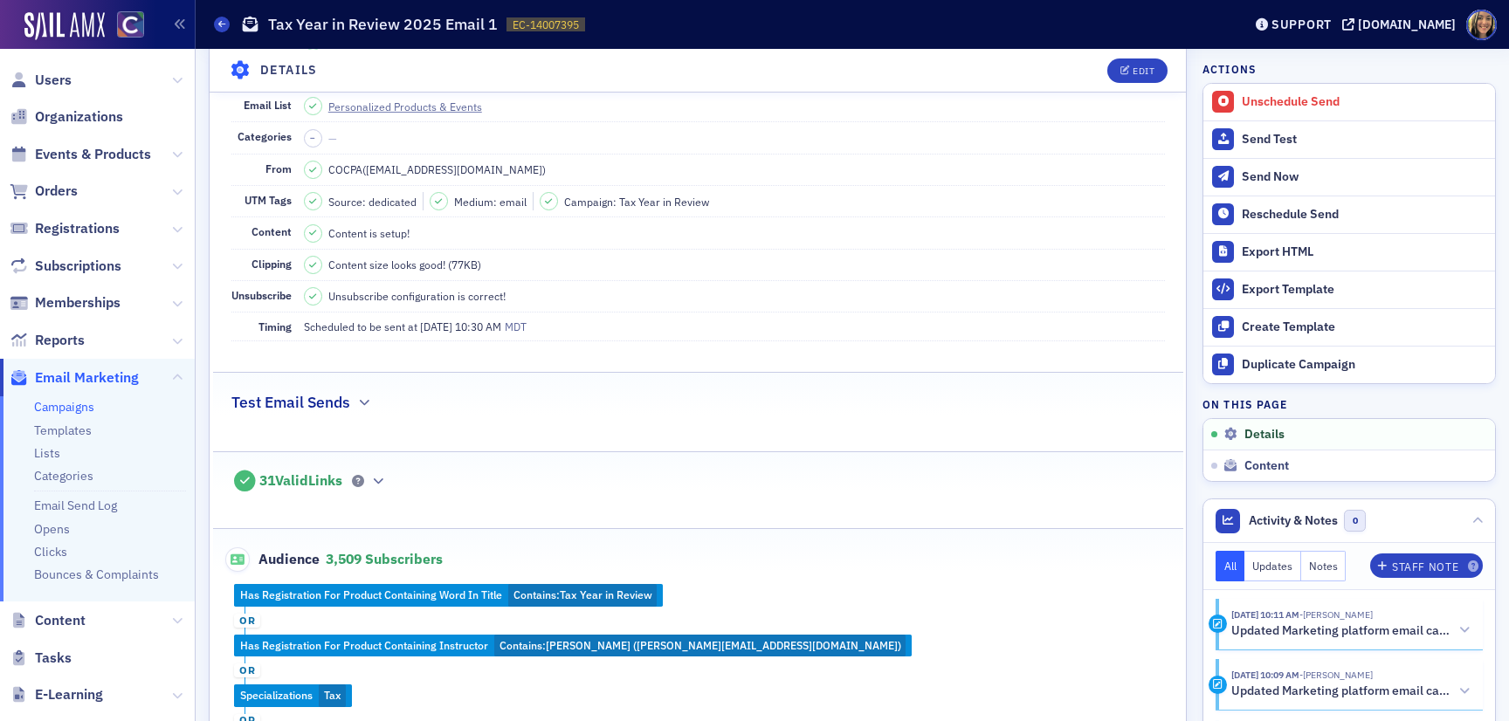
scroll to position [208, 0]
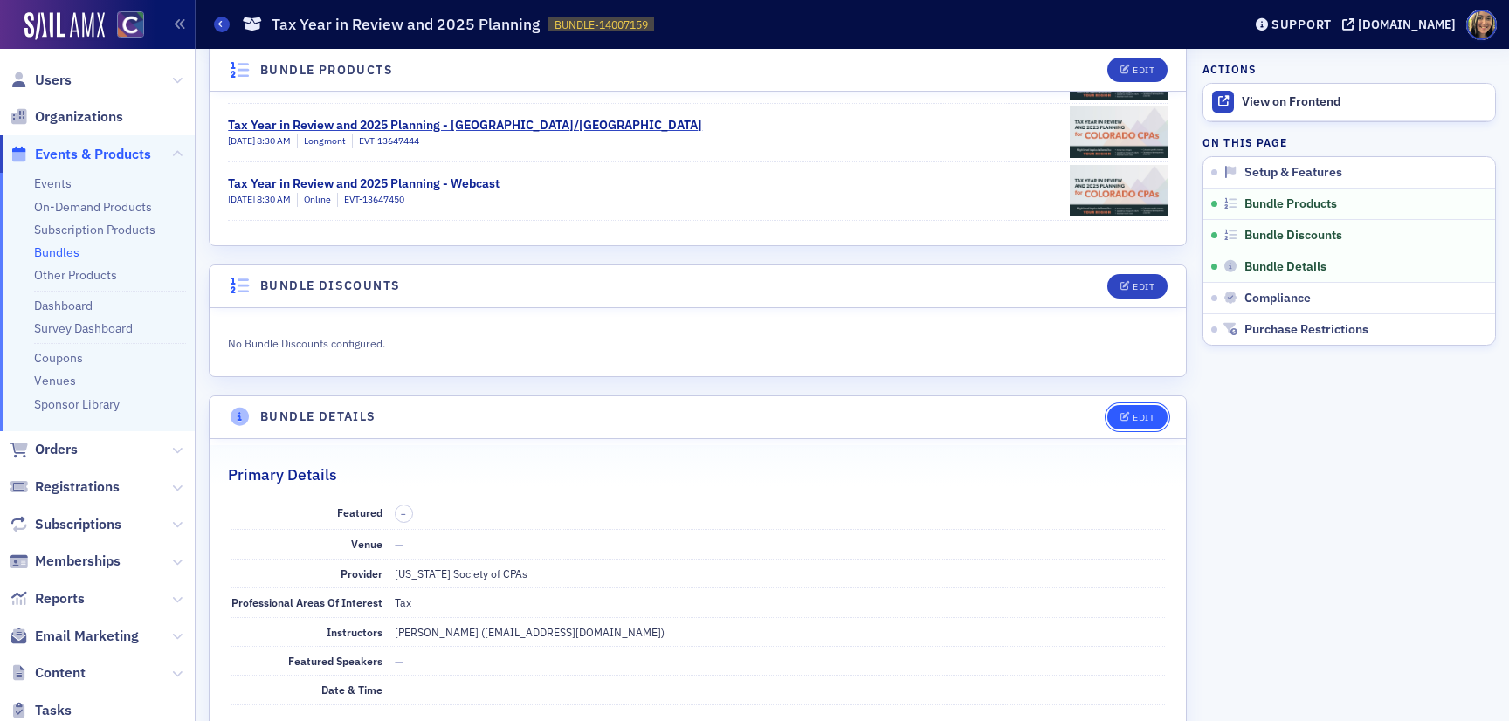
click at [1126, 411] on button "Edit" at bounding box center [1137, 417] width 60 height 24
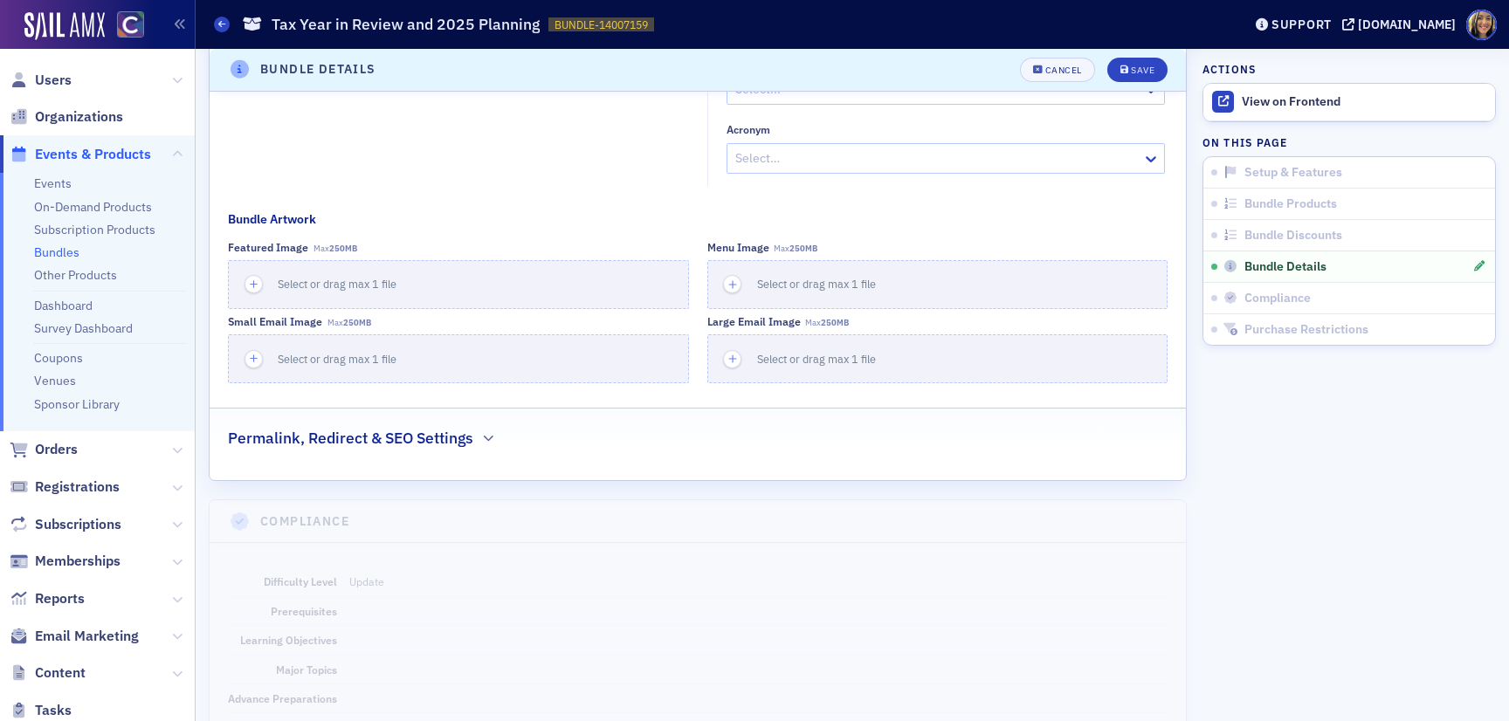
scroll to position [1841, 0]
click at [249, 280] on icon "button" at bounding box center [254, 283] width 16 height 16
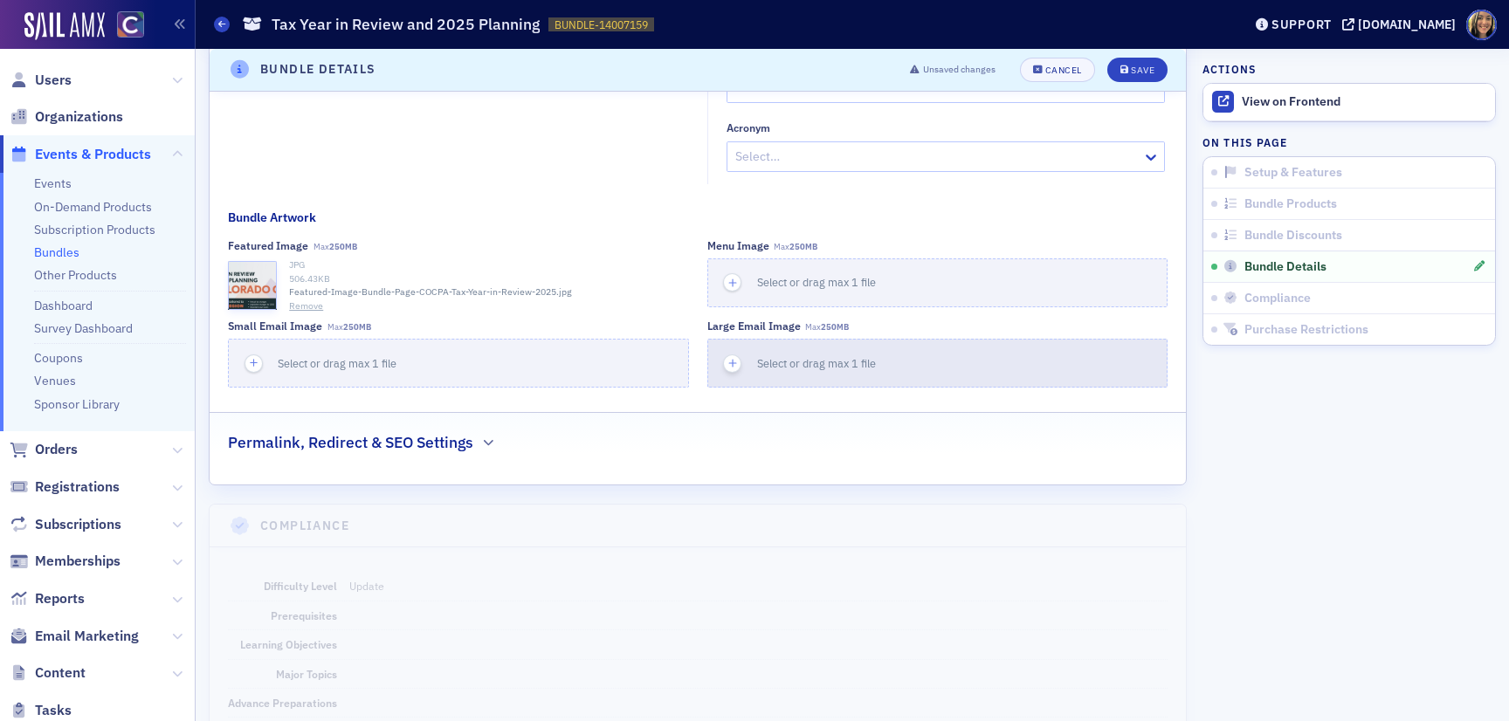
click at [733, 346] on div "button" at bounding box center [732, 363] width 49 height 47
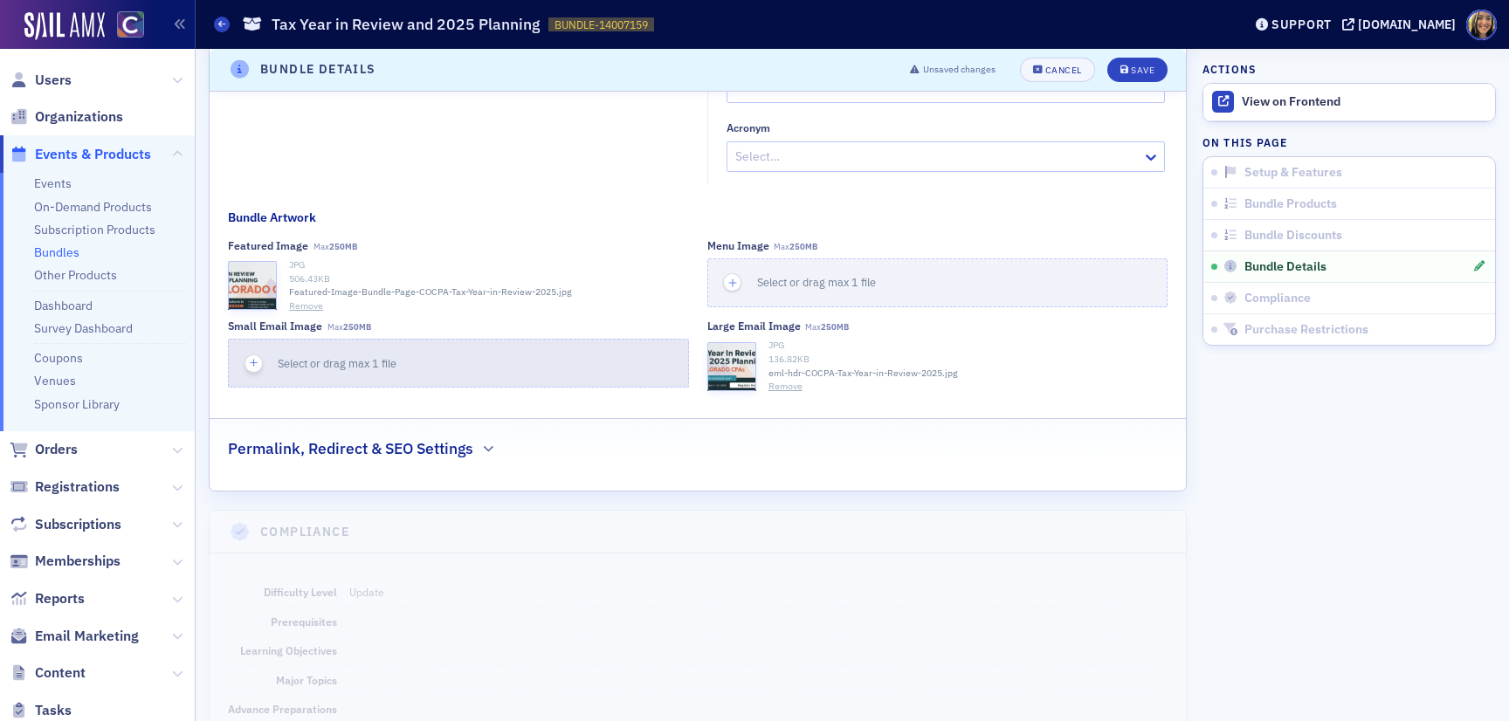
click at [248, 356] on icon "button" at bounding box center [254, 363] width 16 height 16
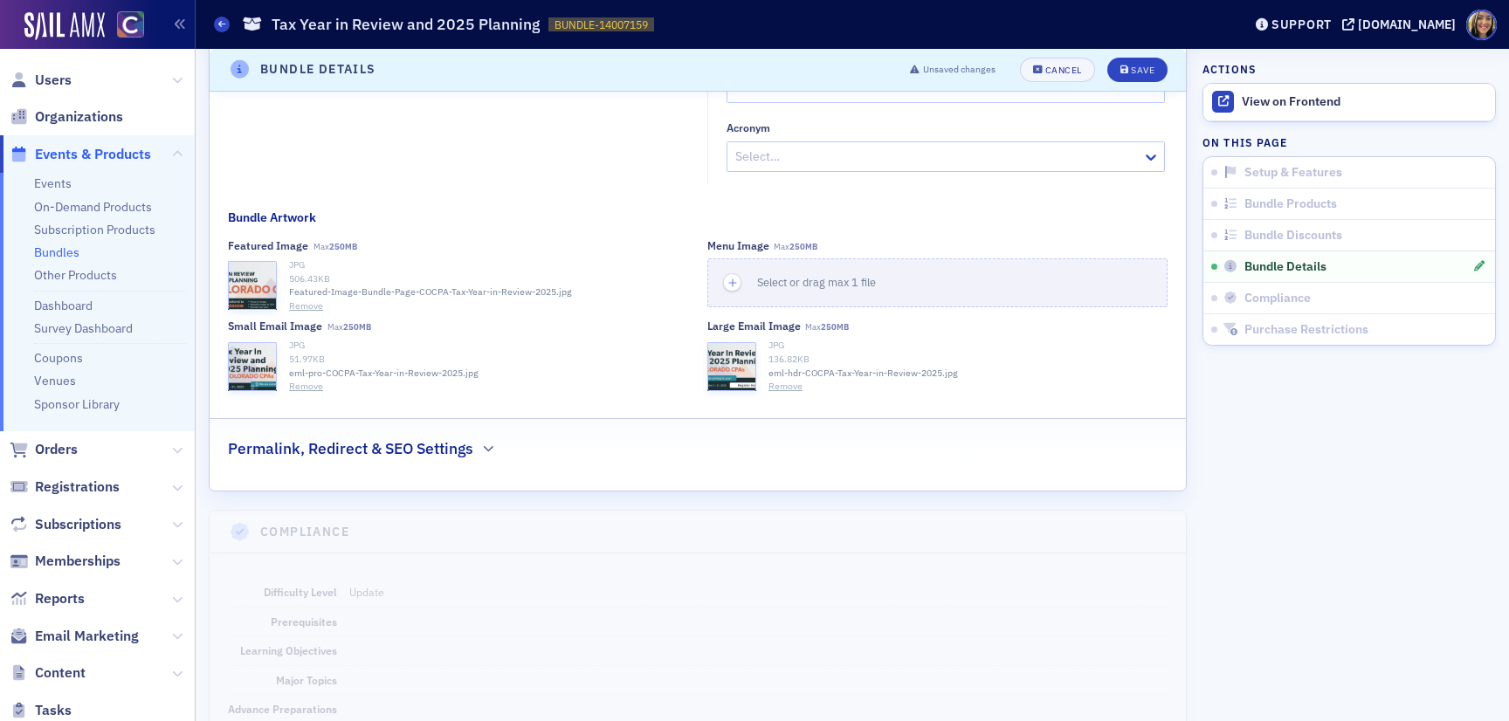
click at [495, 440] on div "Permalink, Redirect & SEO Settings" at bounding box center [698, 439] width 940 height 41
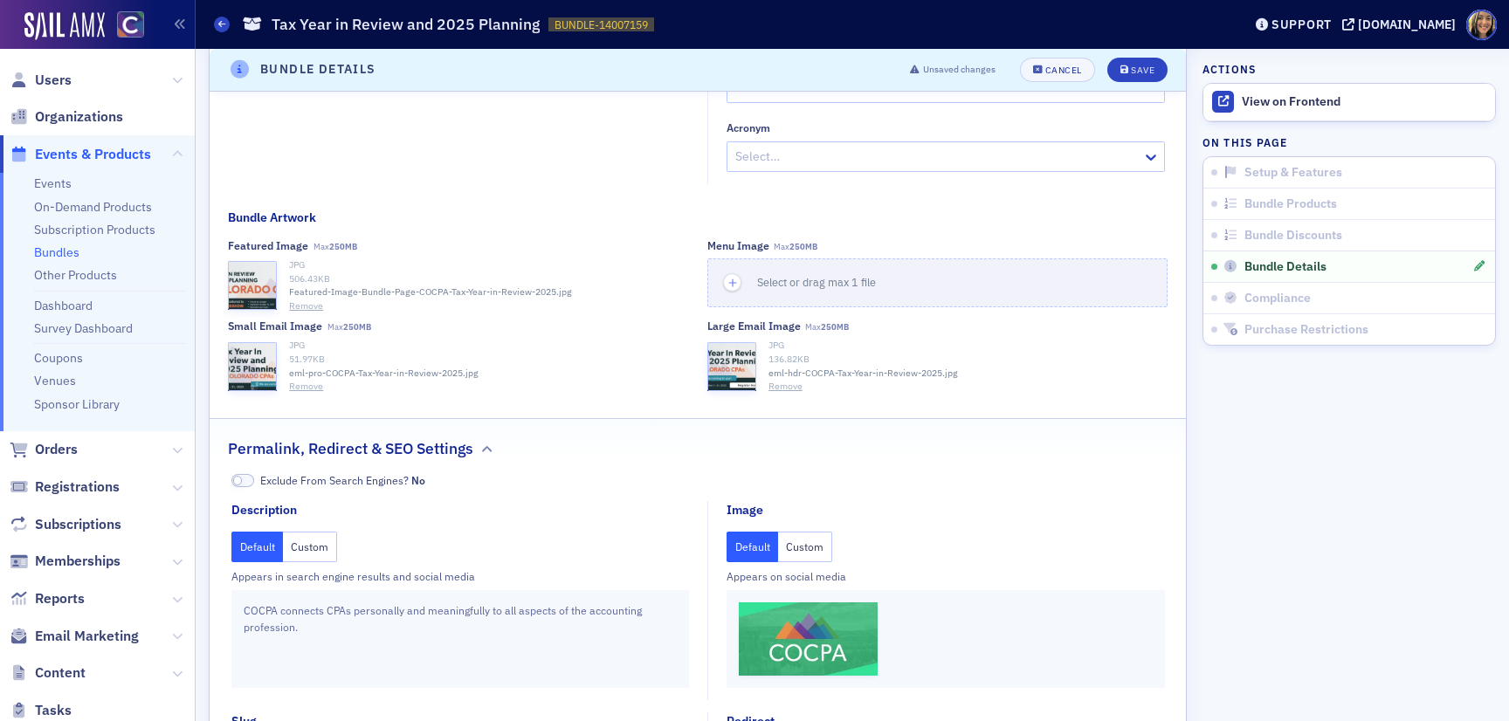
click at [807, 553] on button "Custom" at bounding box center [805, 547] width 54 height 31
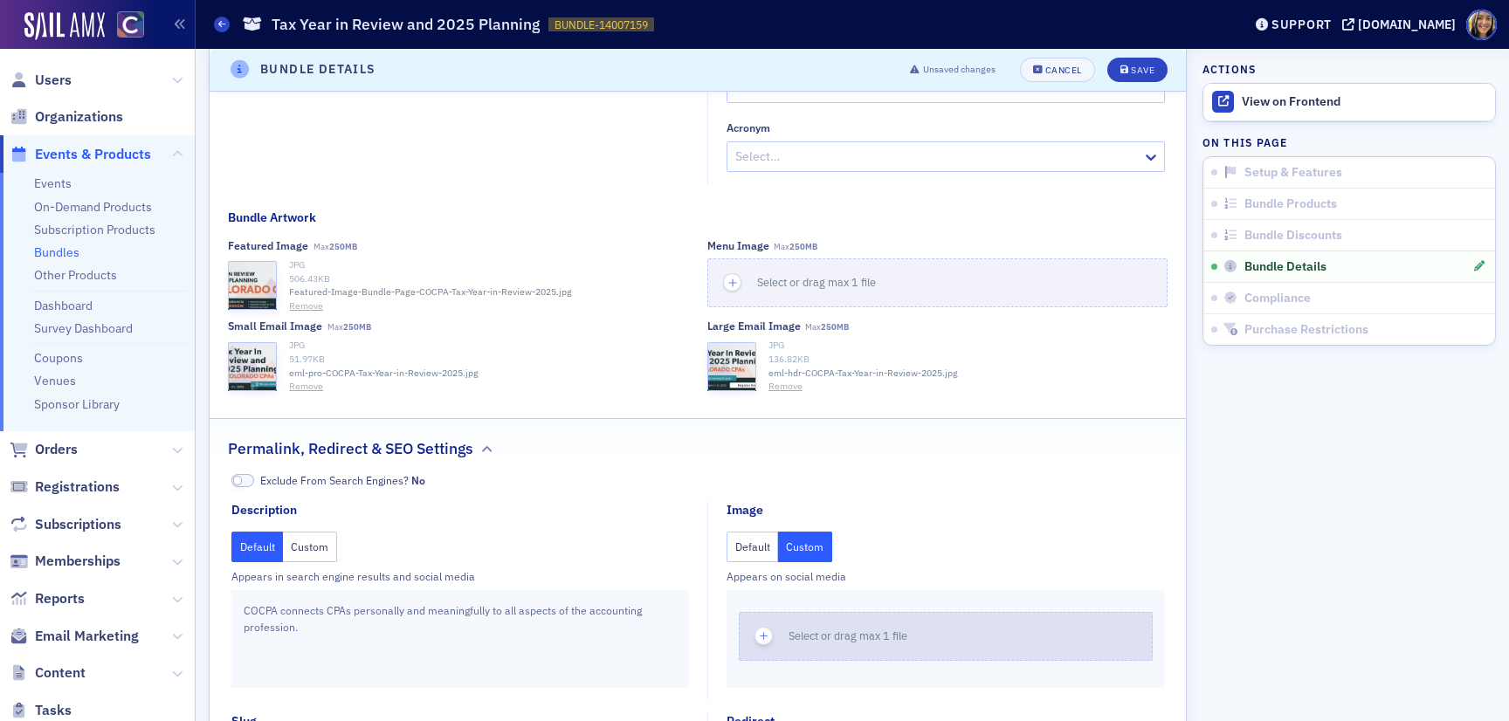
click at [762, 629] on icon "button" at bounding box center [764, 637] width 16 height 16
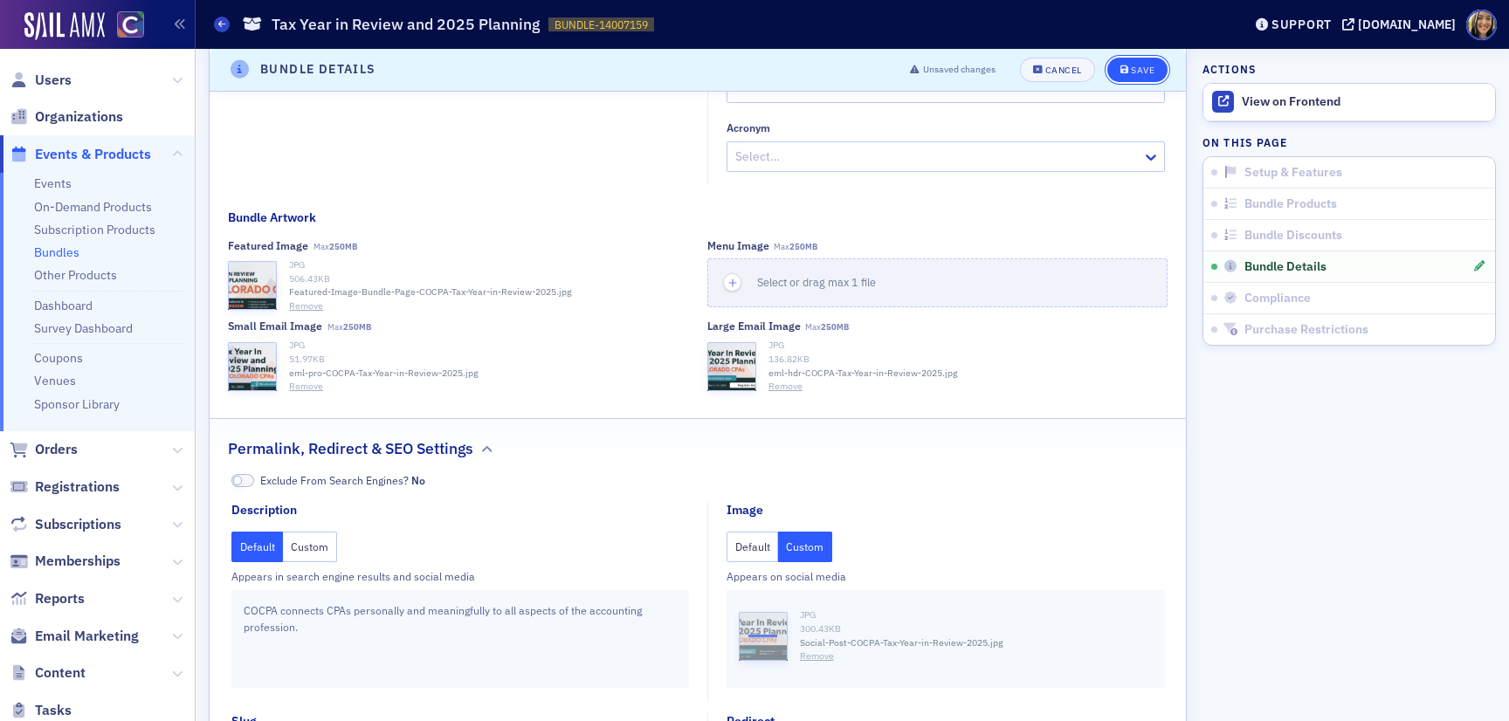
click at [1145, 72] on div "Save" at bounding box center [1143, 71] width 24 height 10
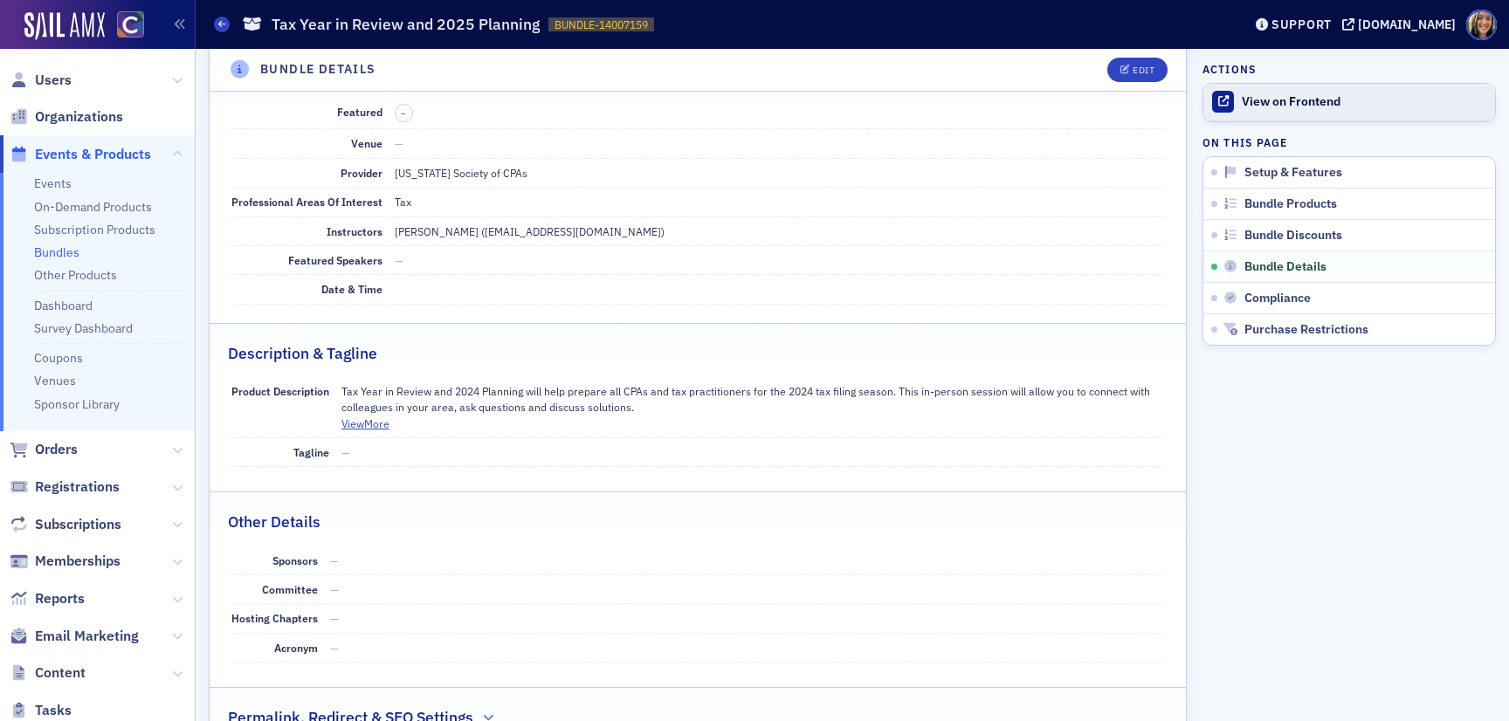
scroll to position [873, 0]
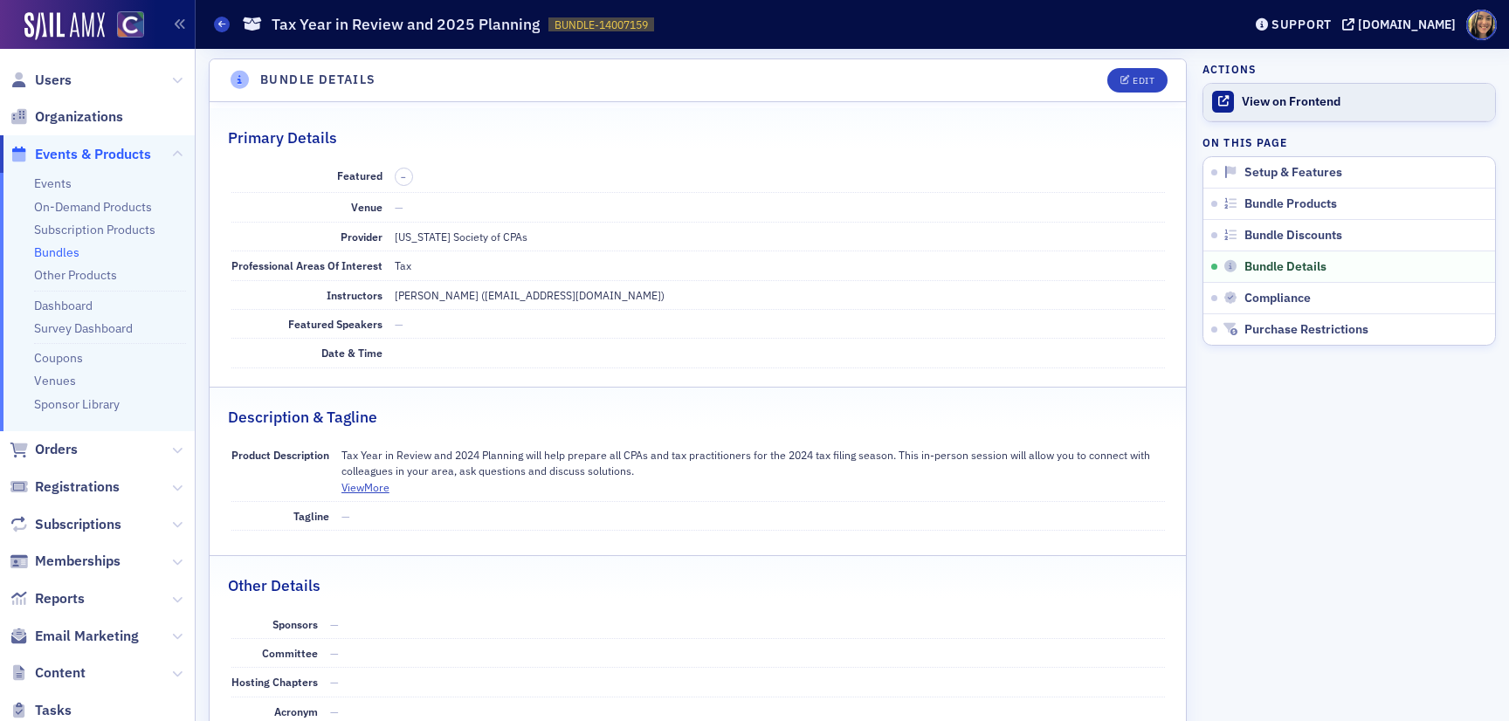
click at [1312, 105] on div "View on Frontend" at bounding box center [1364, 102] width 245 height 16
